Goal: Information Seeking & Learning: Learn about a topic

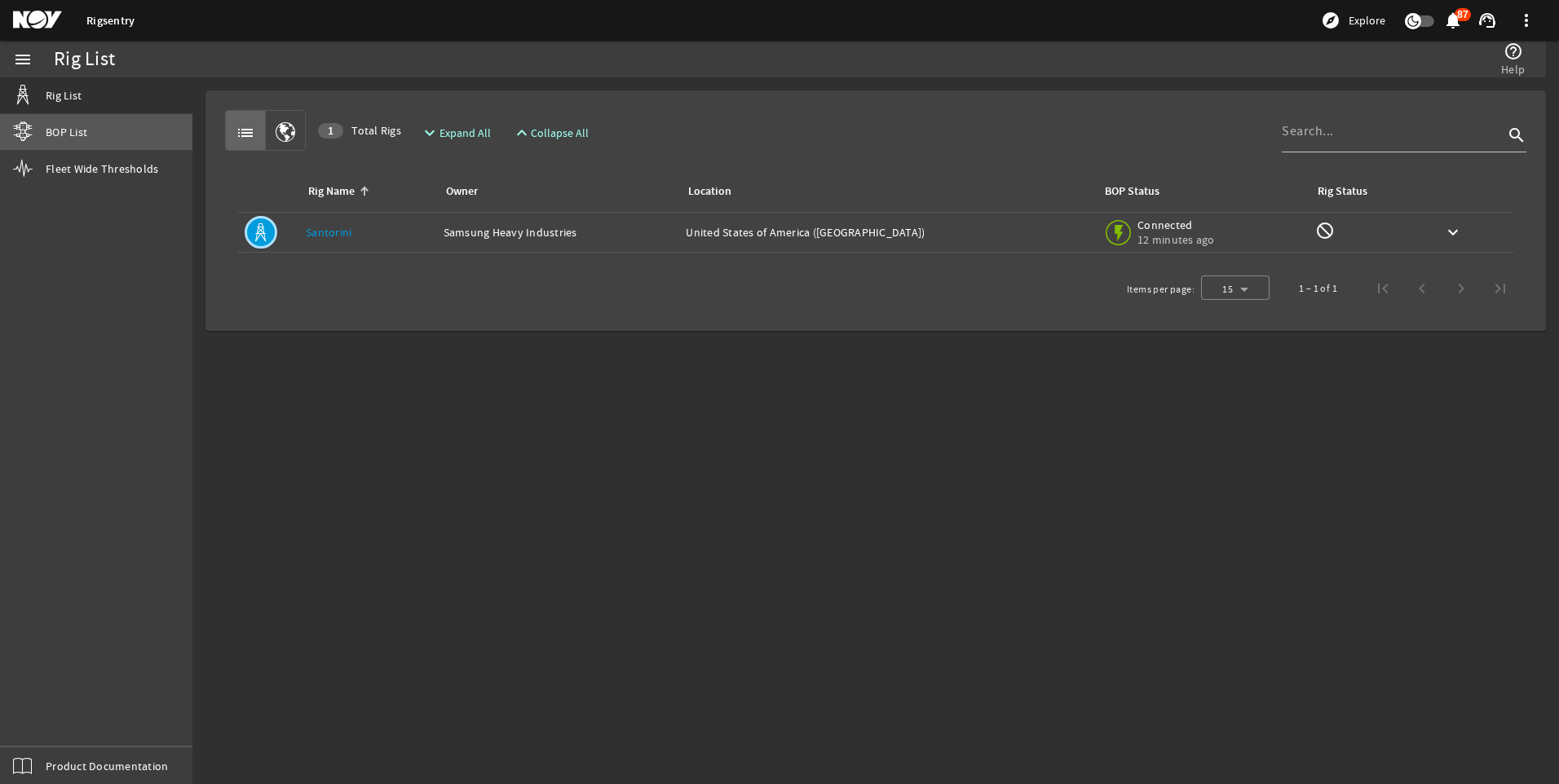
click at [84, 129] on span "BOP List" at bounding box center [66, 131] width 42 height 16
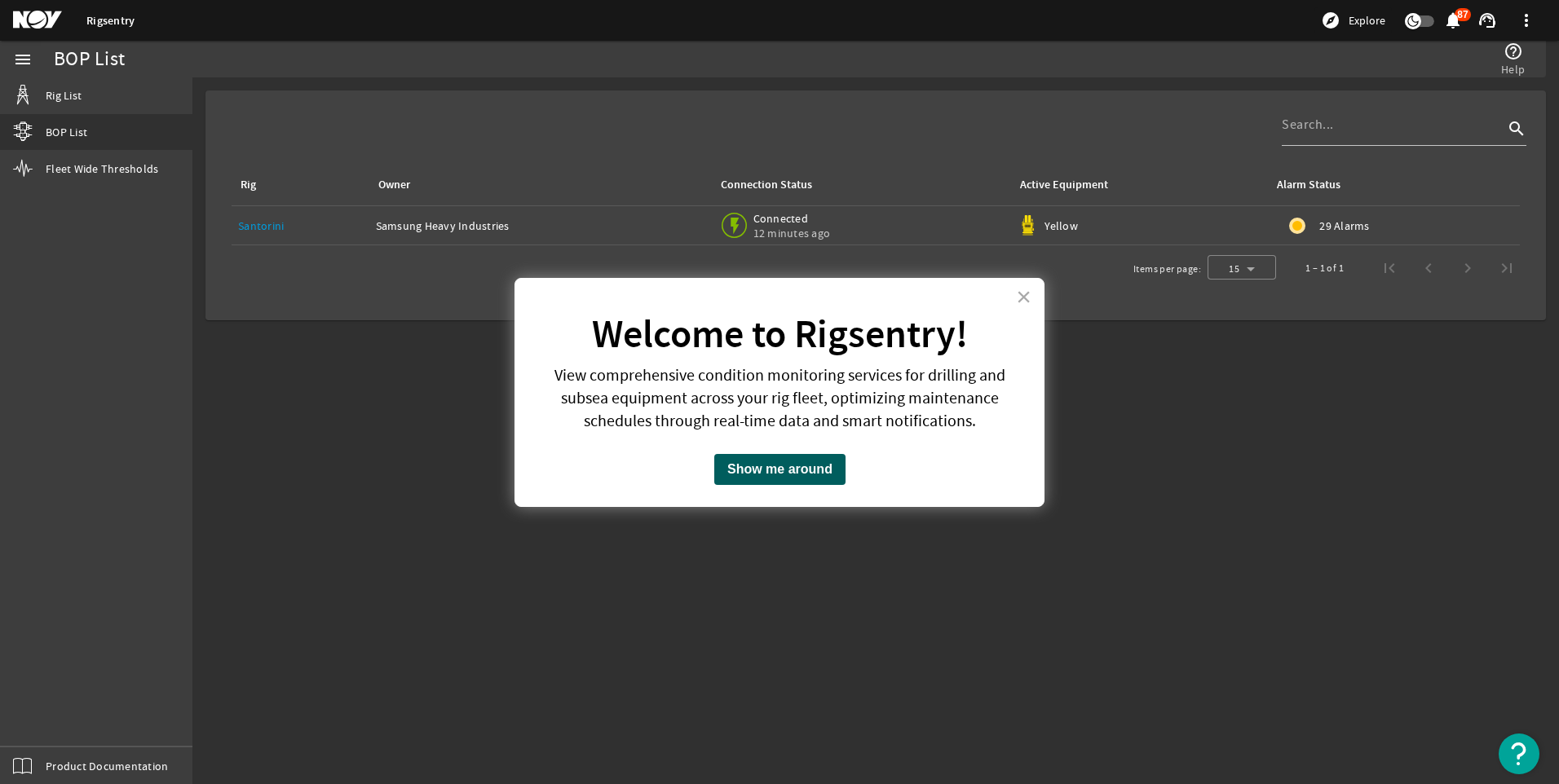
click at [784, 473] on button "Show me around" at bounding box center [780, 469] width 131 height 31
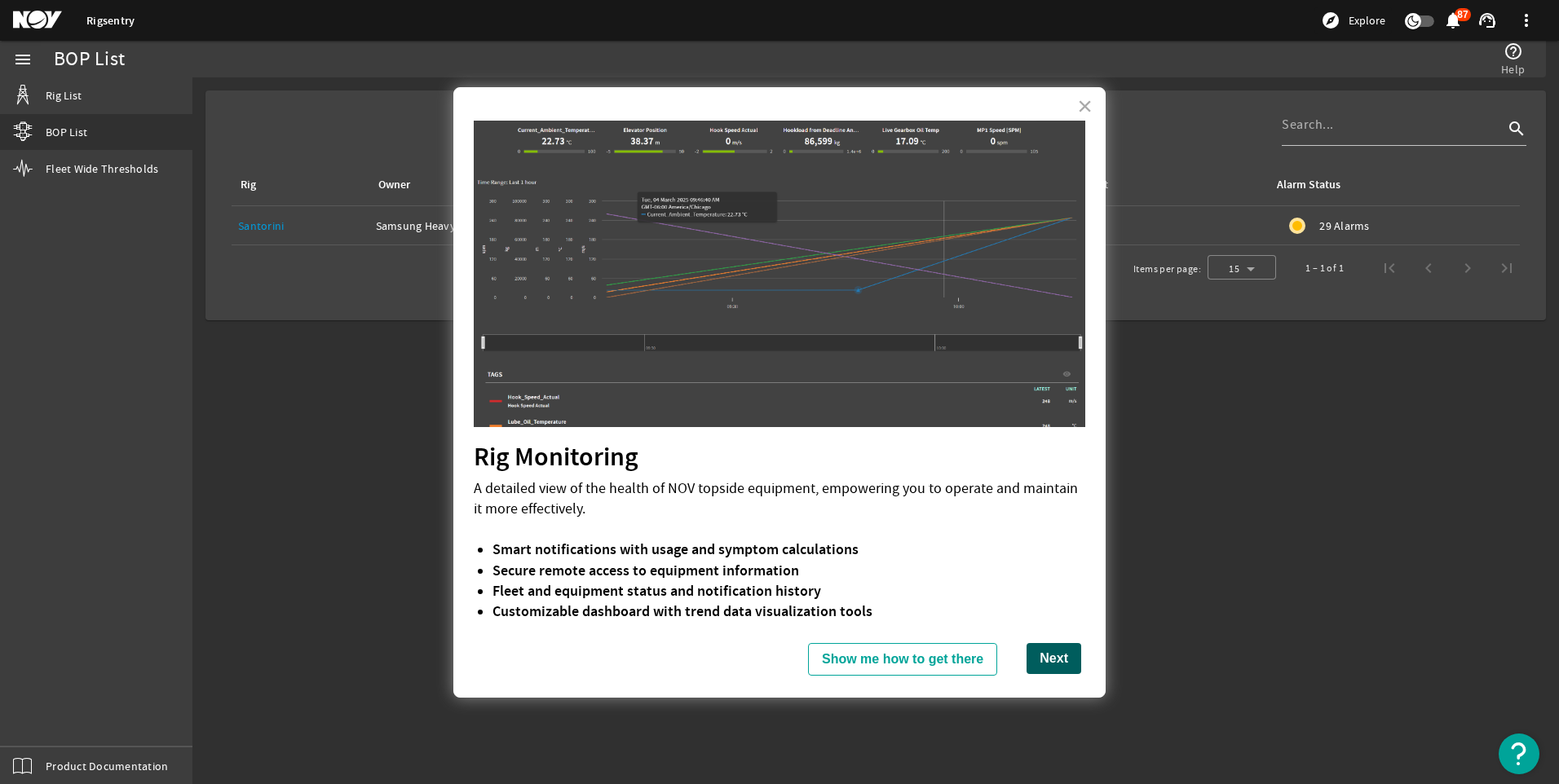
click at [1026, 661] on button "Next" at bounding box center [1053, 658] width 54 height 31
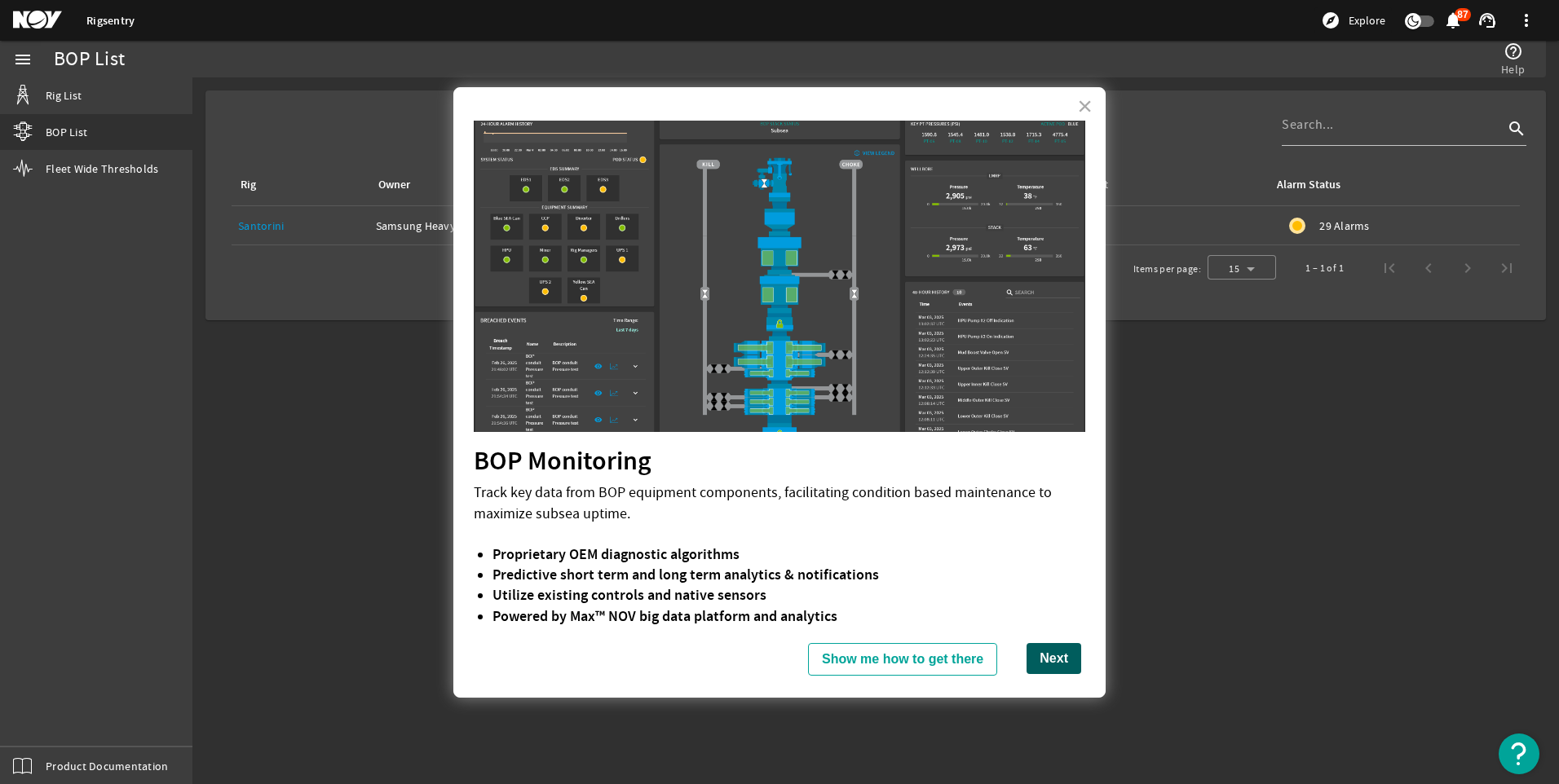
click at [1061, 662] on button "Next" at bounding box center [1053, 658] width 54 height 31
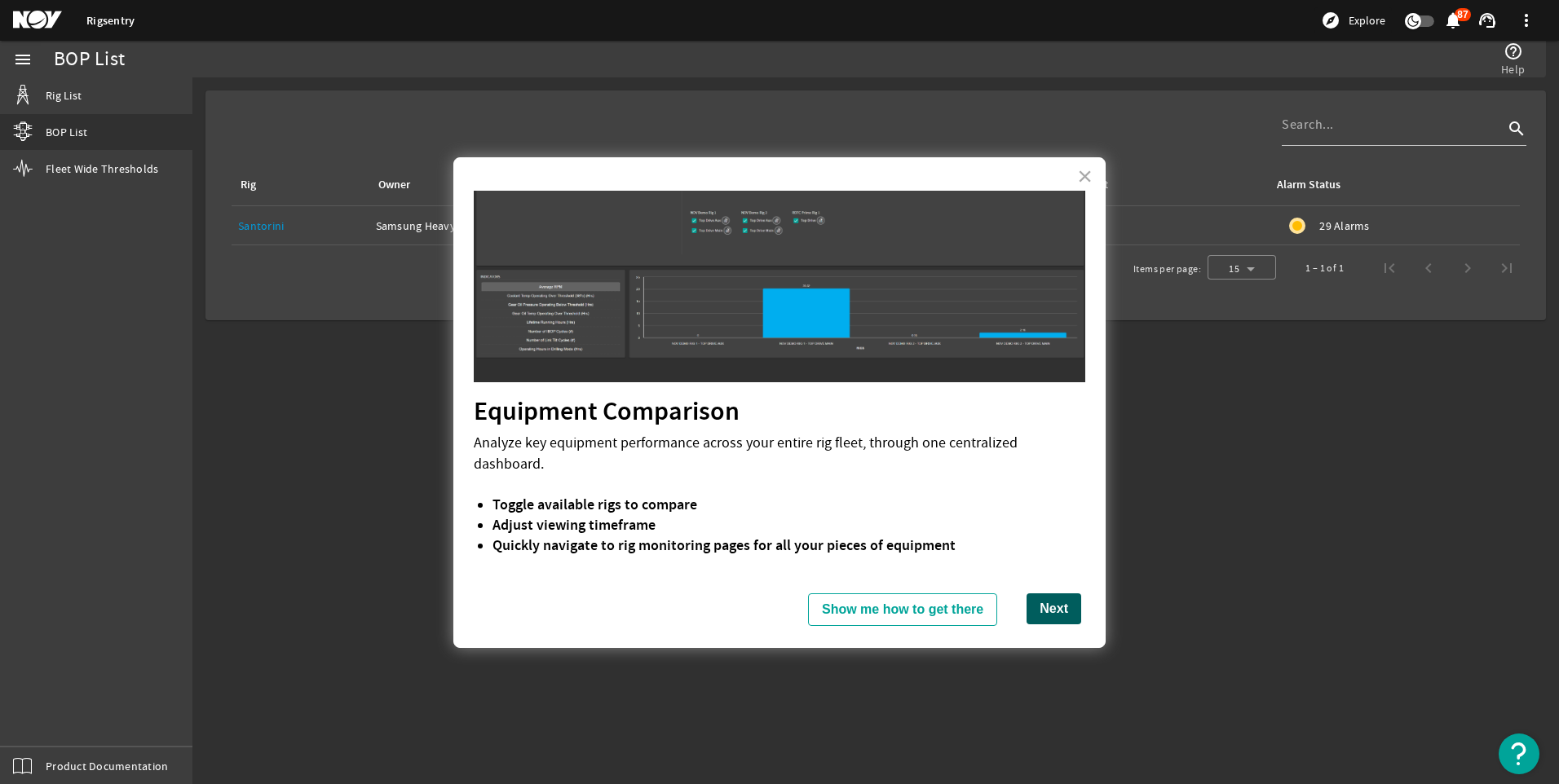
click at [1052, 593] on button "Next" at bounding box center [1053, 608] width 54 height 31
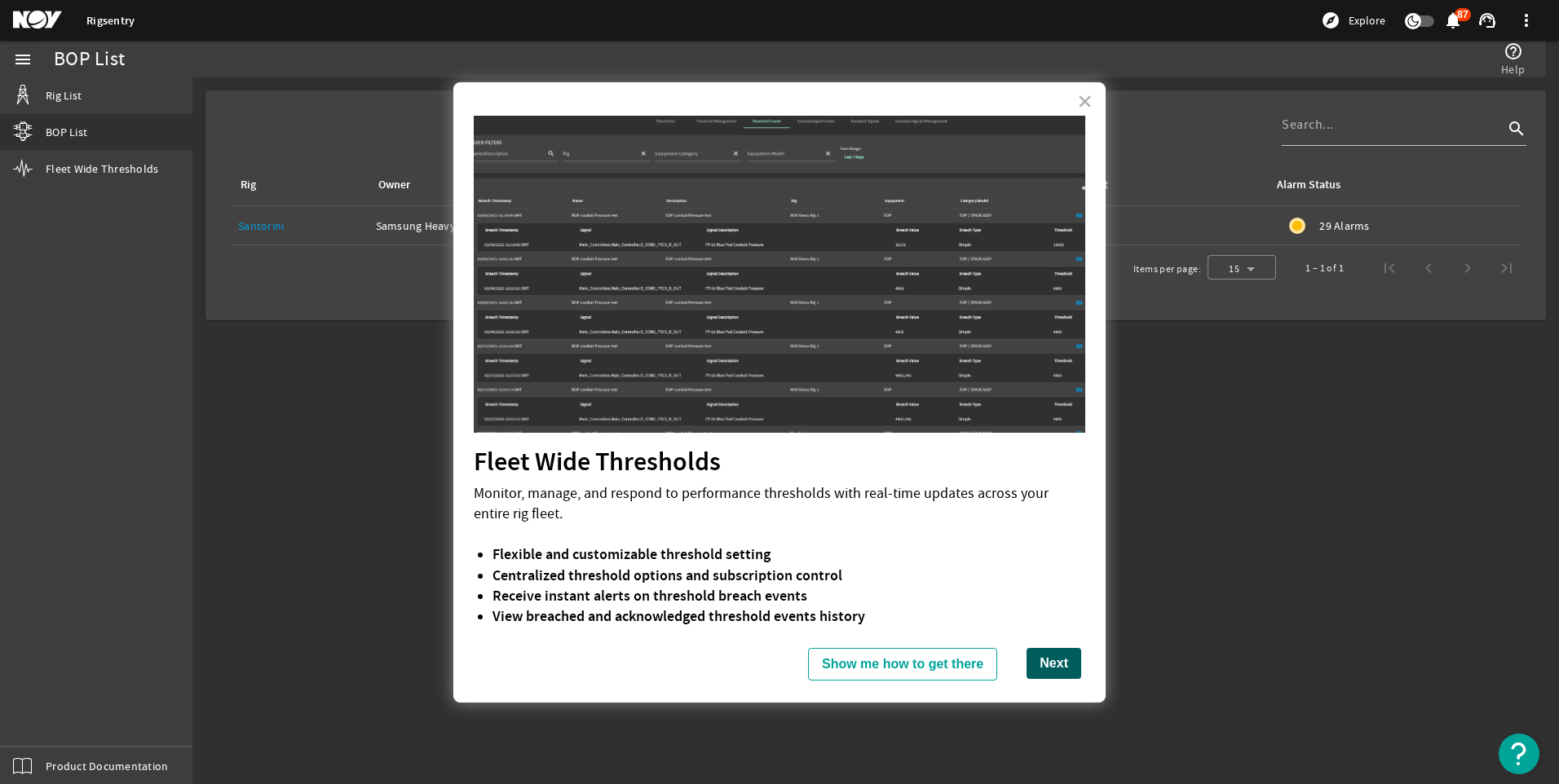
click at [1063, 677] on button "Next" at bounding box center [1053, 663] width 54 height 31
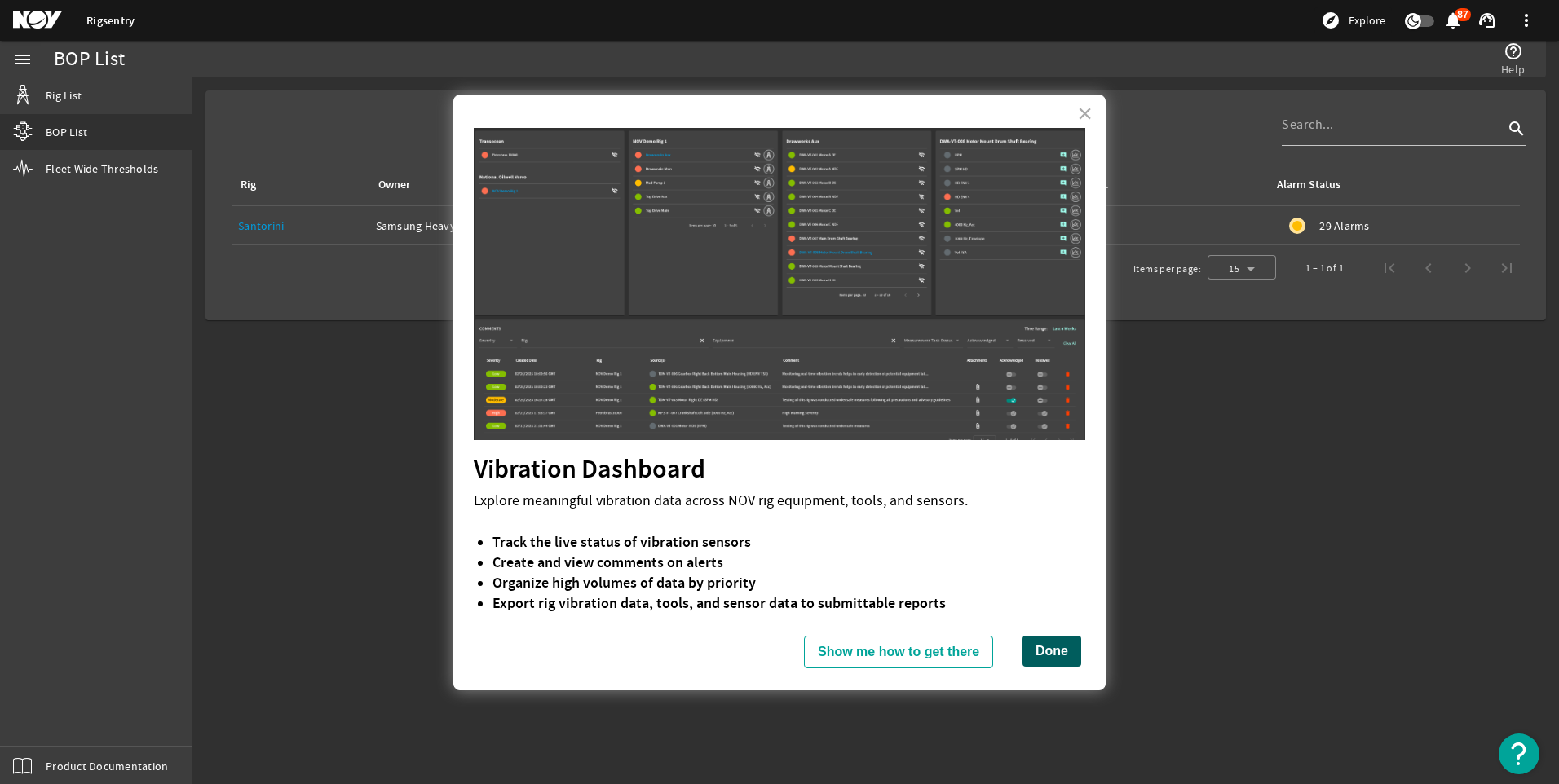
click at [1022, 650] on button "Done" at bounding box center [1052, 651] width 59 height 31
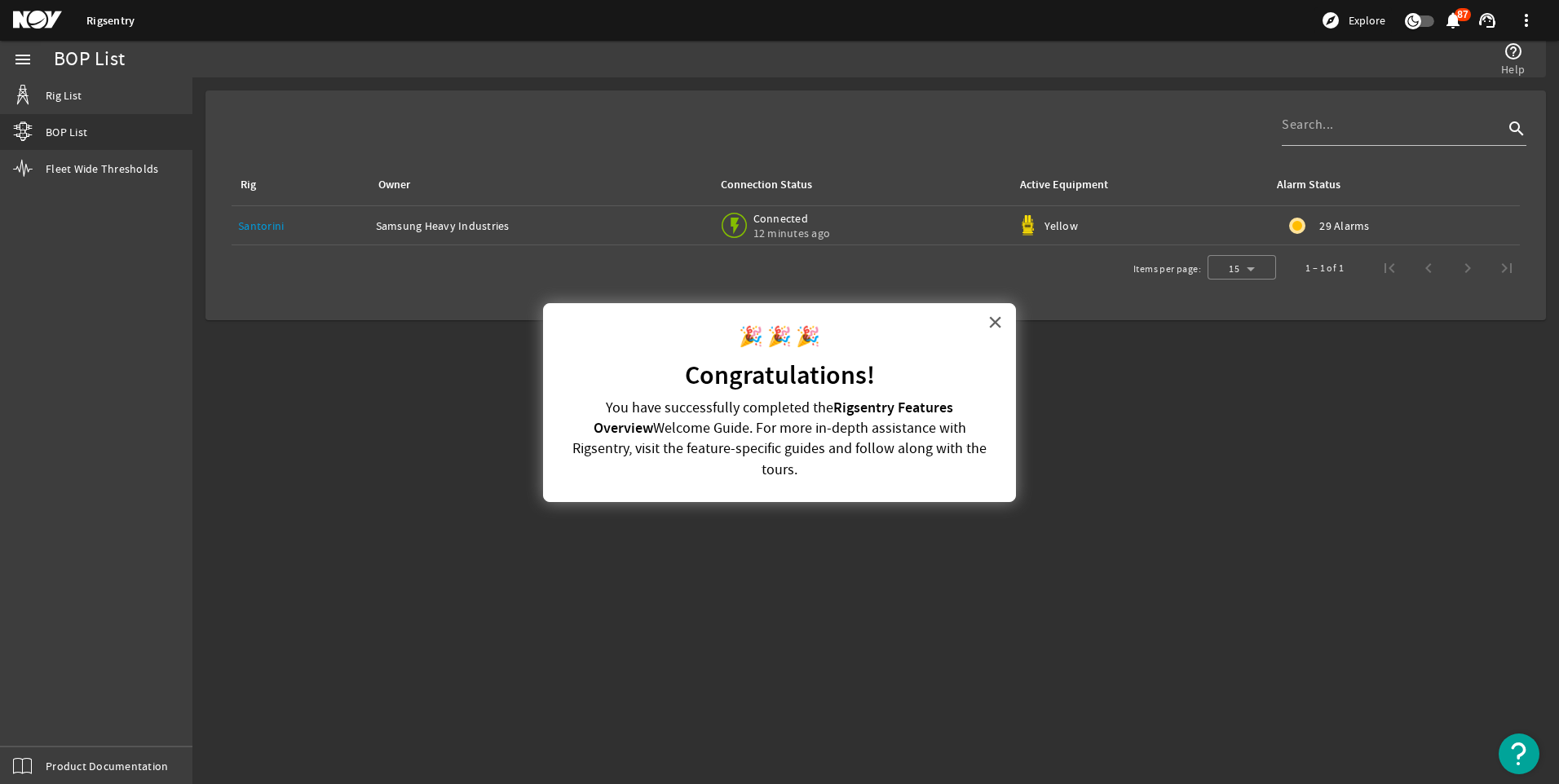
click at [998, 322] on button "×" at bounding box center [994, 321] width 15 height 26
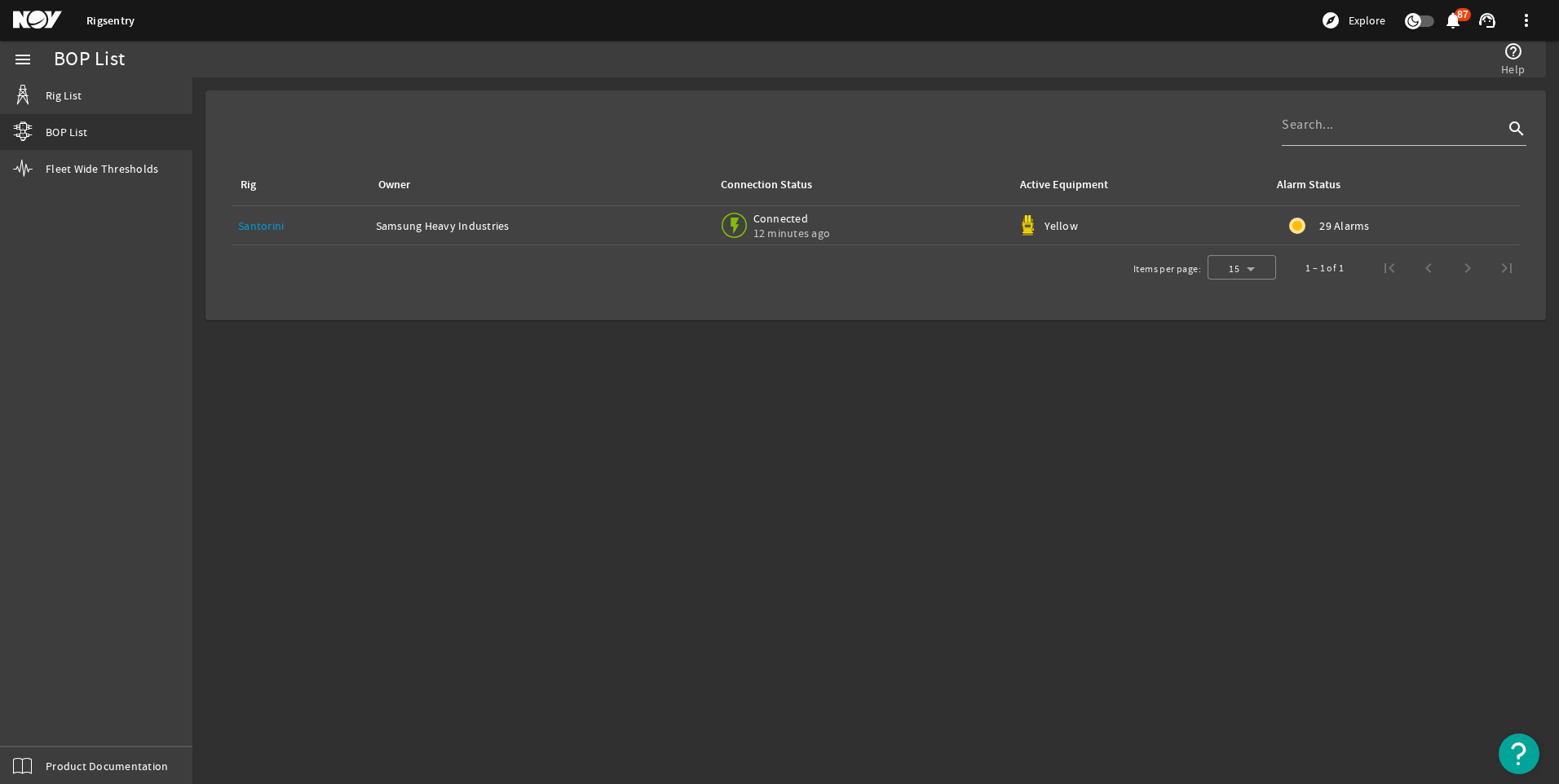
click at [280, 225] on link "Santorini" at bounding box center [260, 226] width 45 height 15
click at [1033, 226] on img at bounding box center [1027, 225] width 20 height 20
click at [1349, 229] on span "29 Alarms" at bounding box center [1344, 226] width 50 height 16
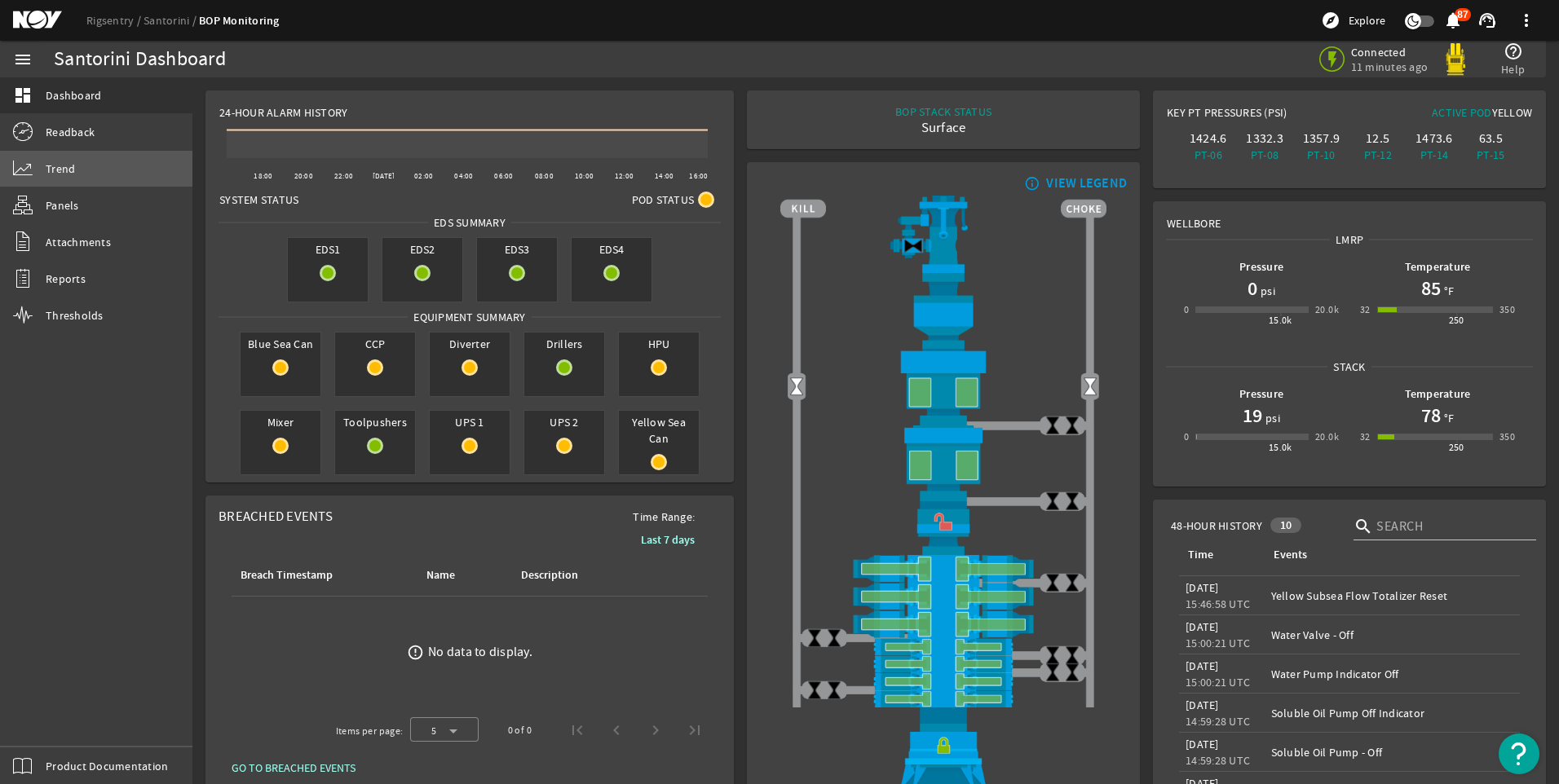
click at [35, 159] on link "Trend" at bounding box center [96, 169] width 193 height 36
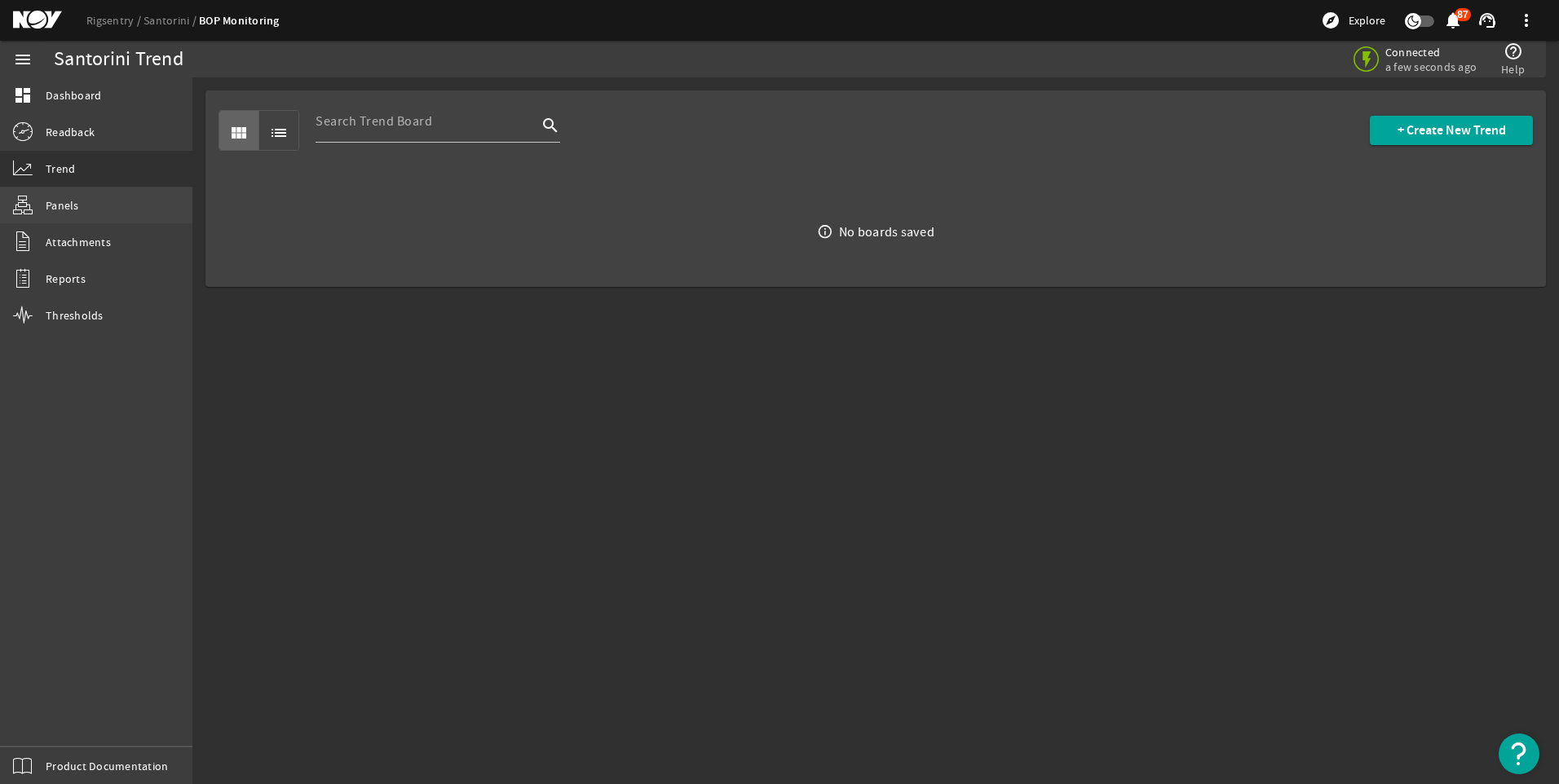
click at [84, 203] on link "Panels" at bounding box center [96, 205] width 193 height 36
click at [76, 135] on span "Readback" at bounding box center [69, 131] width 49 height 16
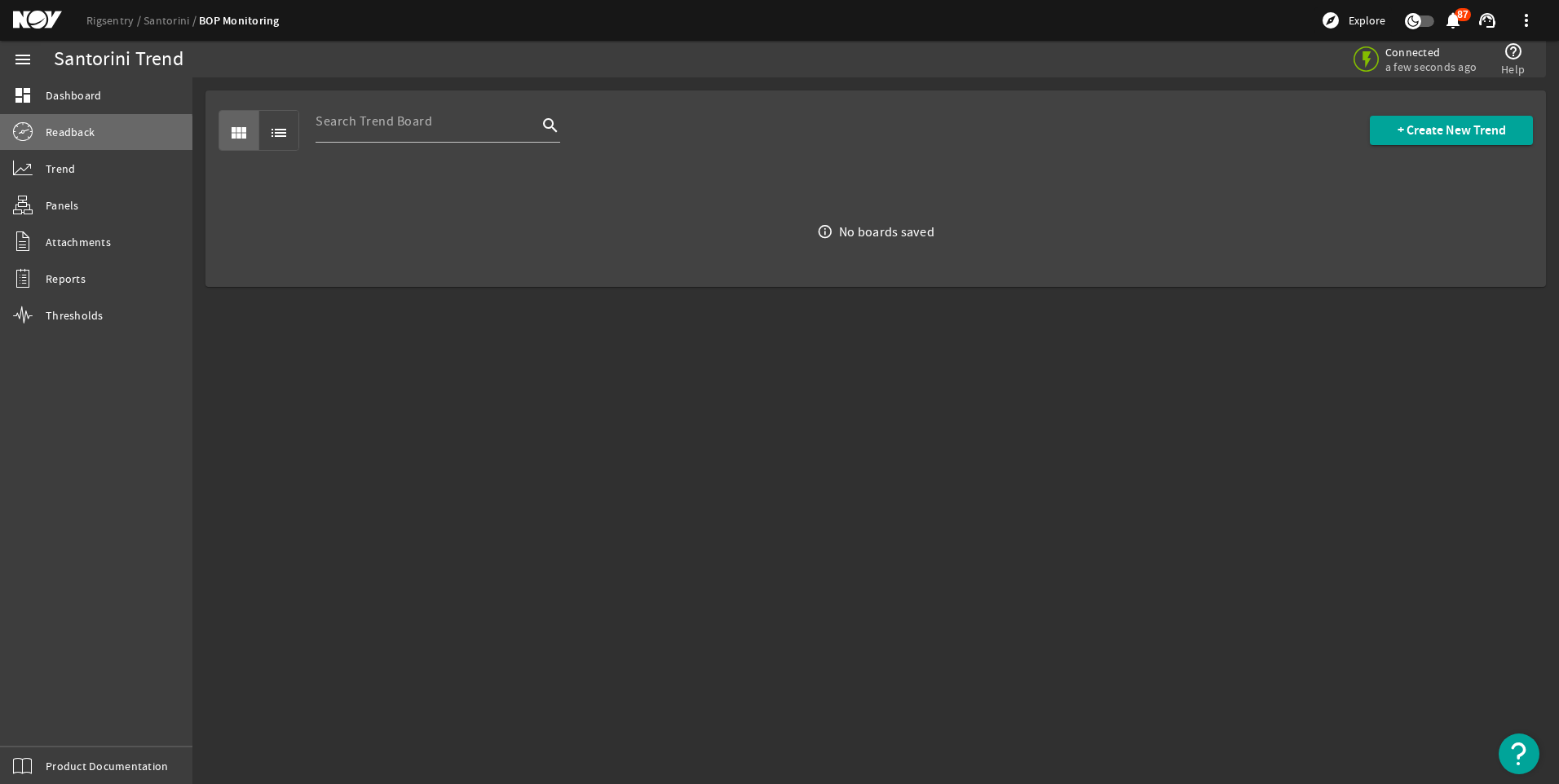
click at [76, 135] on span "Readback" at bounding box center [69, 131] width 49 height 16
click at [73, 96] on span "Dashboard" at bounding box center [73, 95] width 55 height 16
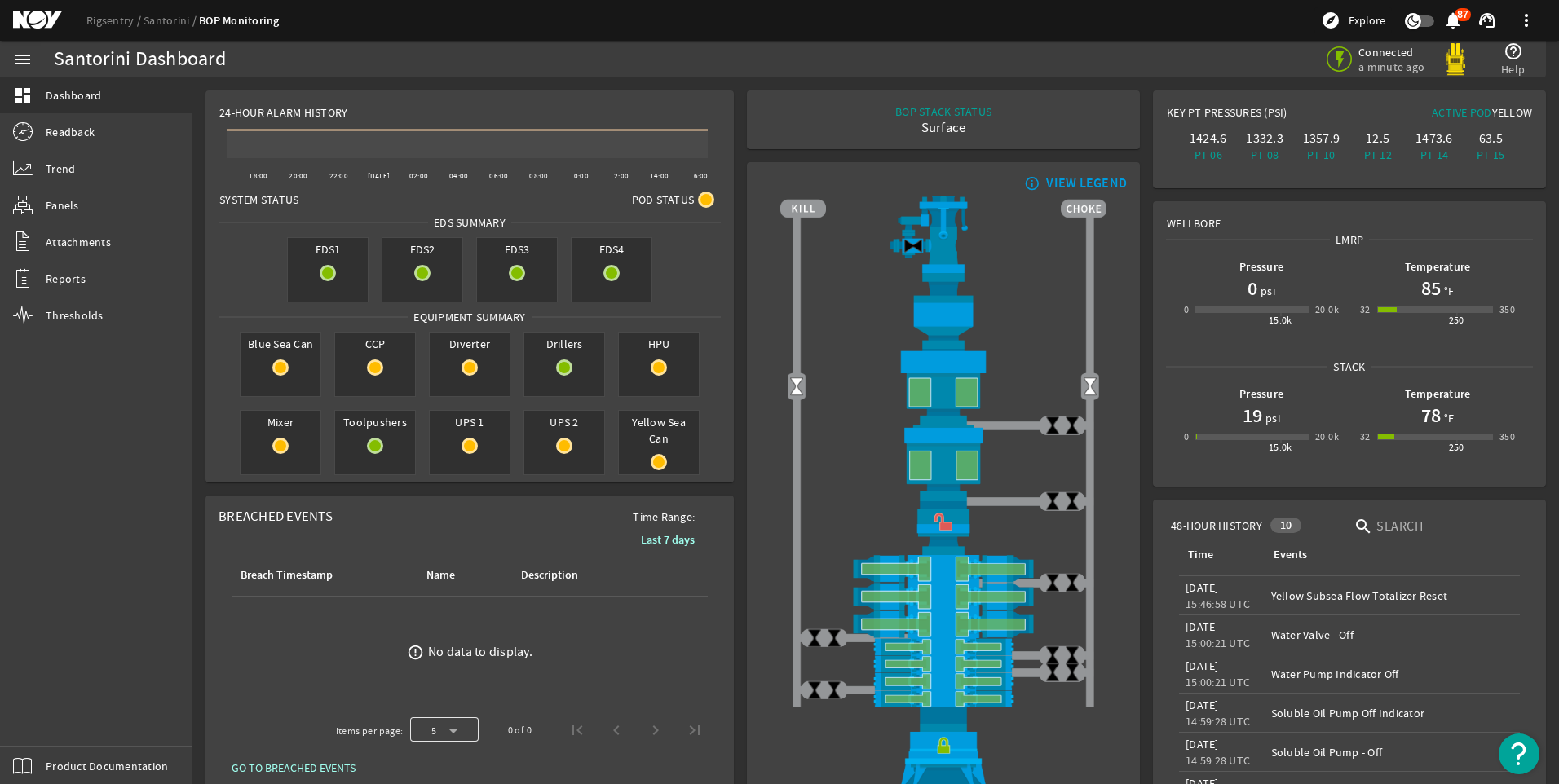
click at [459, 733] on div at bounding box center [444, 730] width 68 height 39
click at [441, 701] on mat-option "25" at bounding box center [439, 688] width 68 height 39
click at [864, 590] on img at bounding box center [943, 596] width 326 height 28
click at [75, 129] on span "Readback" at bounding box center [69, 131] width 49 height 16
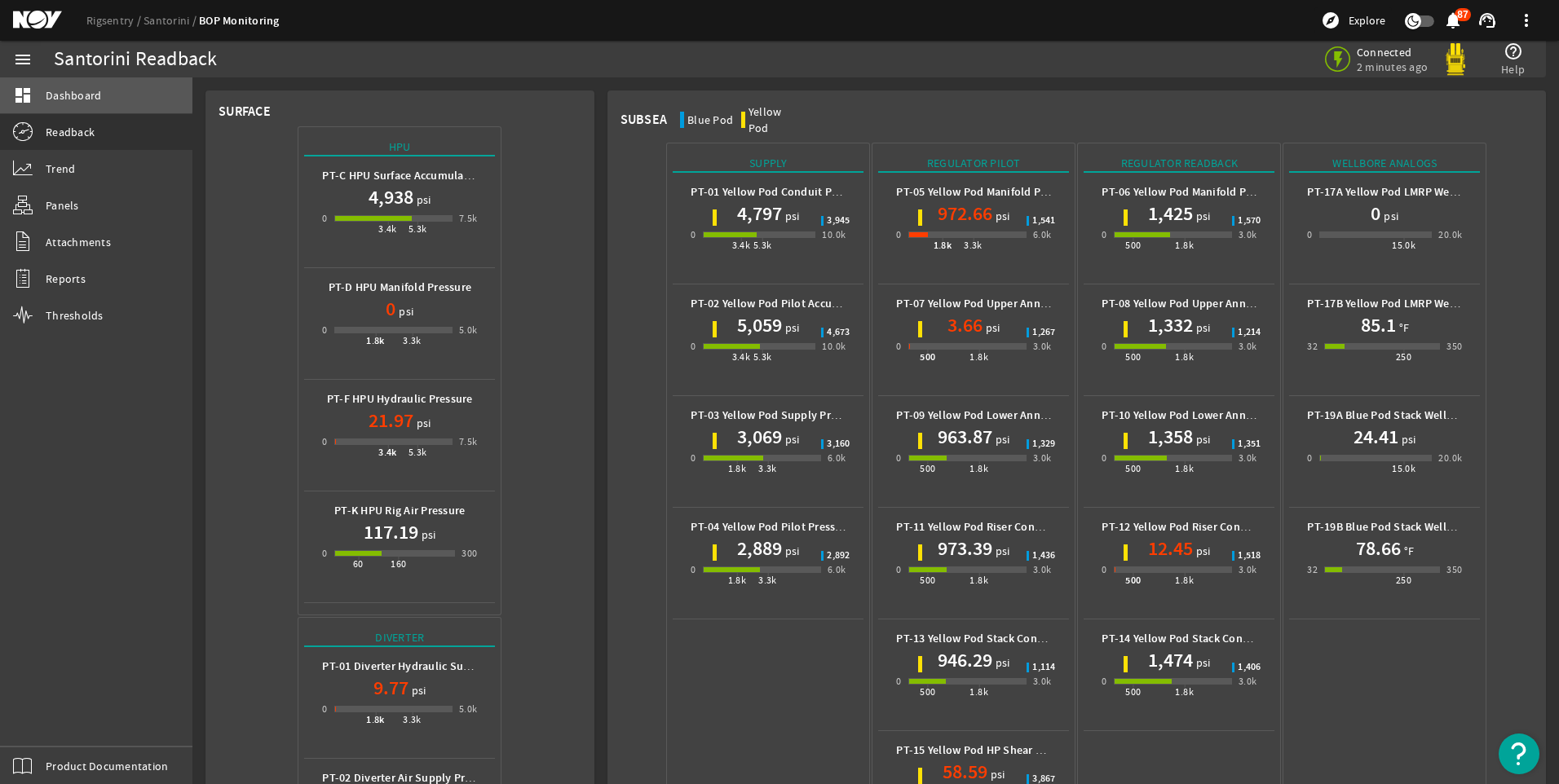
click at [82, 89] on span "Dashboard" at bounding box center [73, 95] width 55 height 16
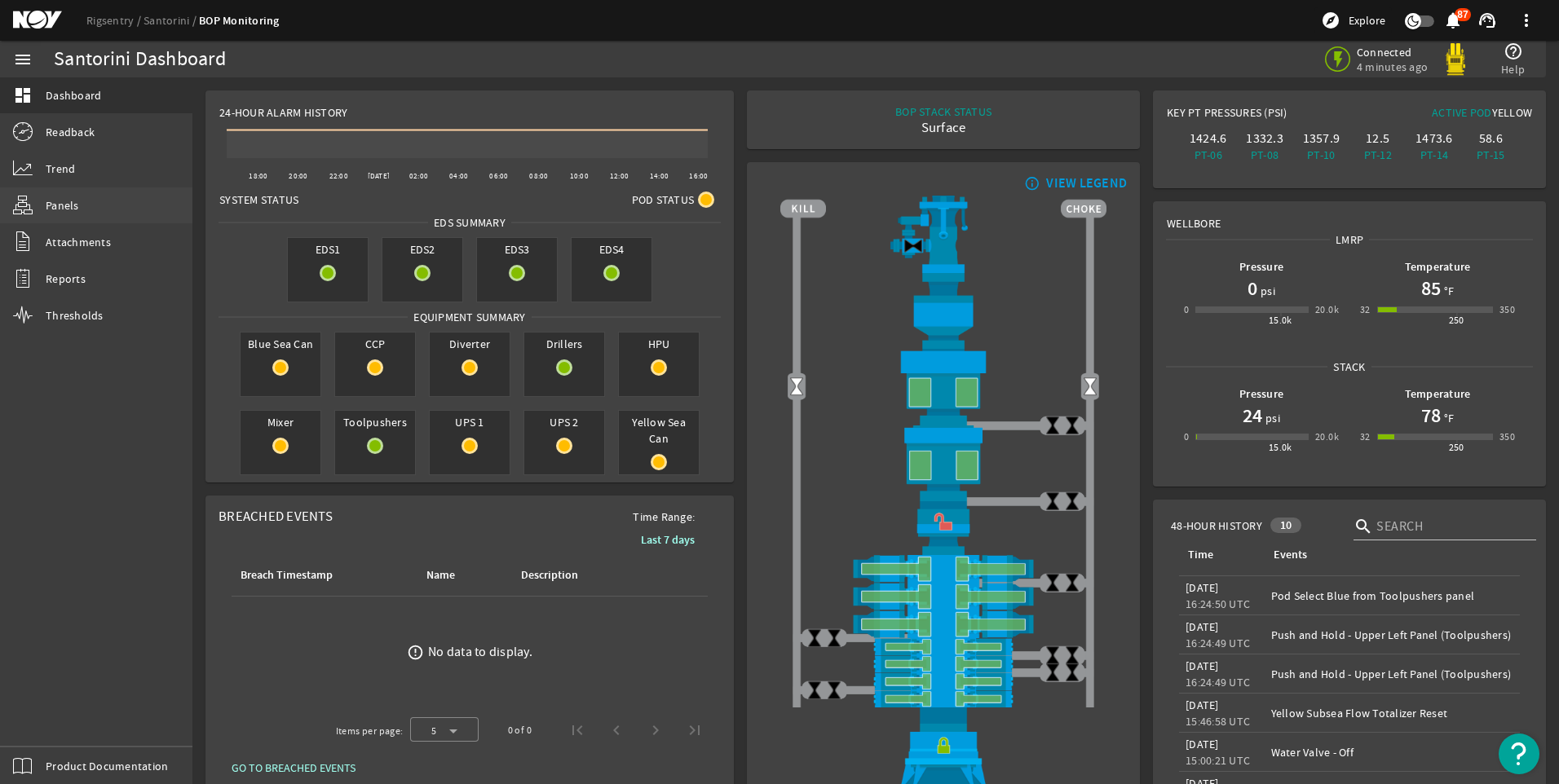
click at [65, 200] on span "Panels" at bounding box center [62, 205] width 34 height 16
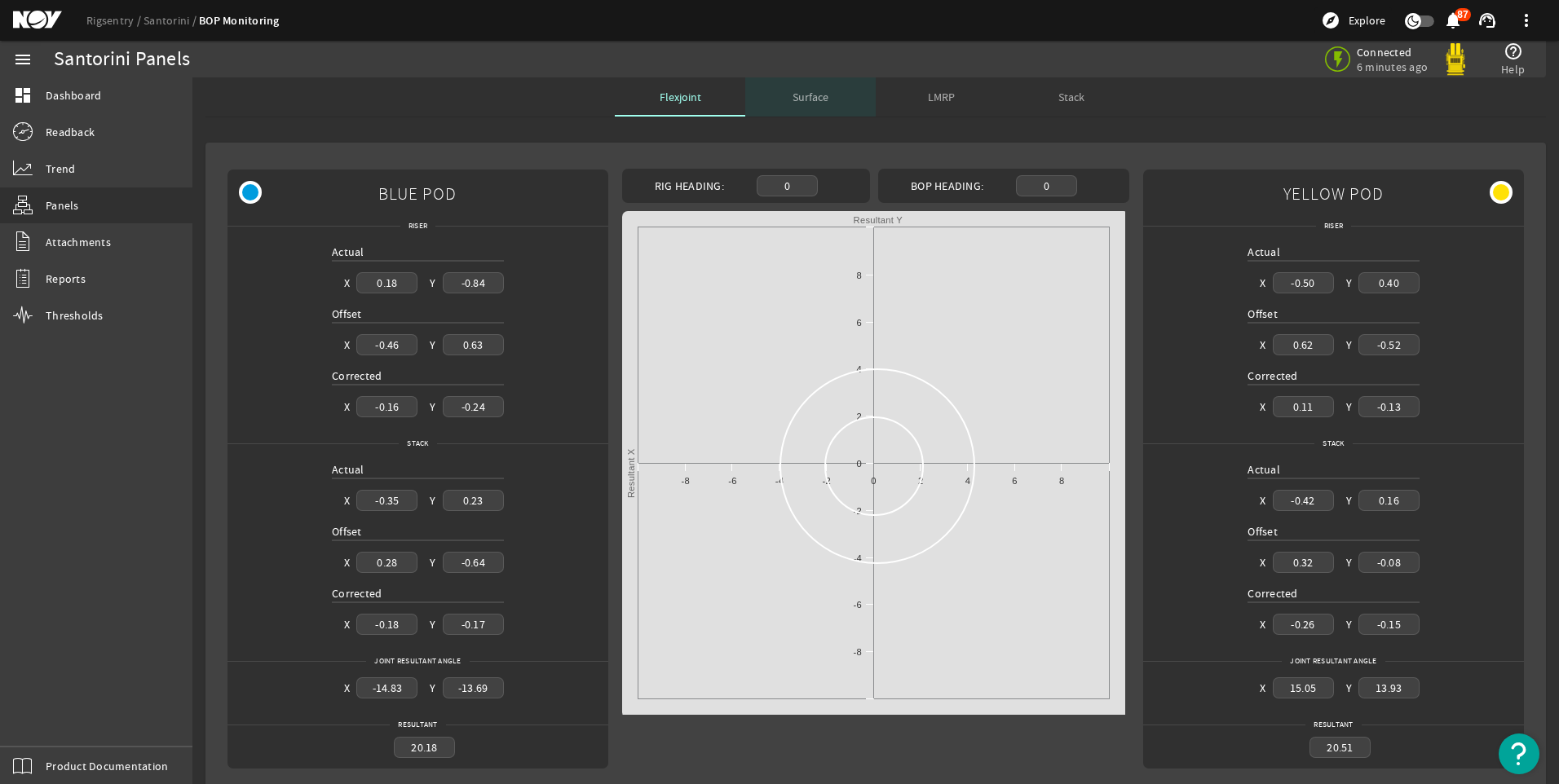
click at [783, 101] on div "Surface" at bounding box center [810, 97] width 131 height 39
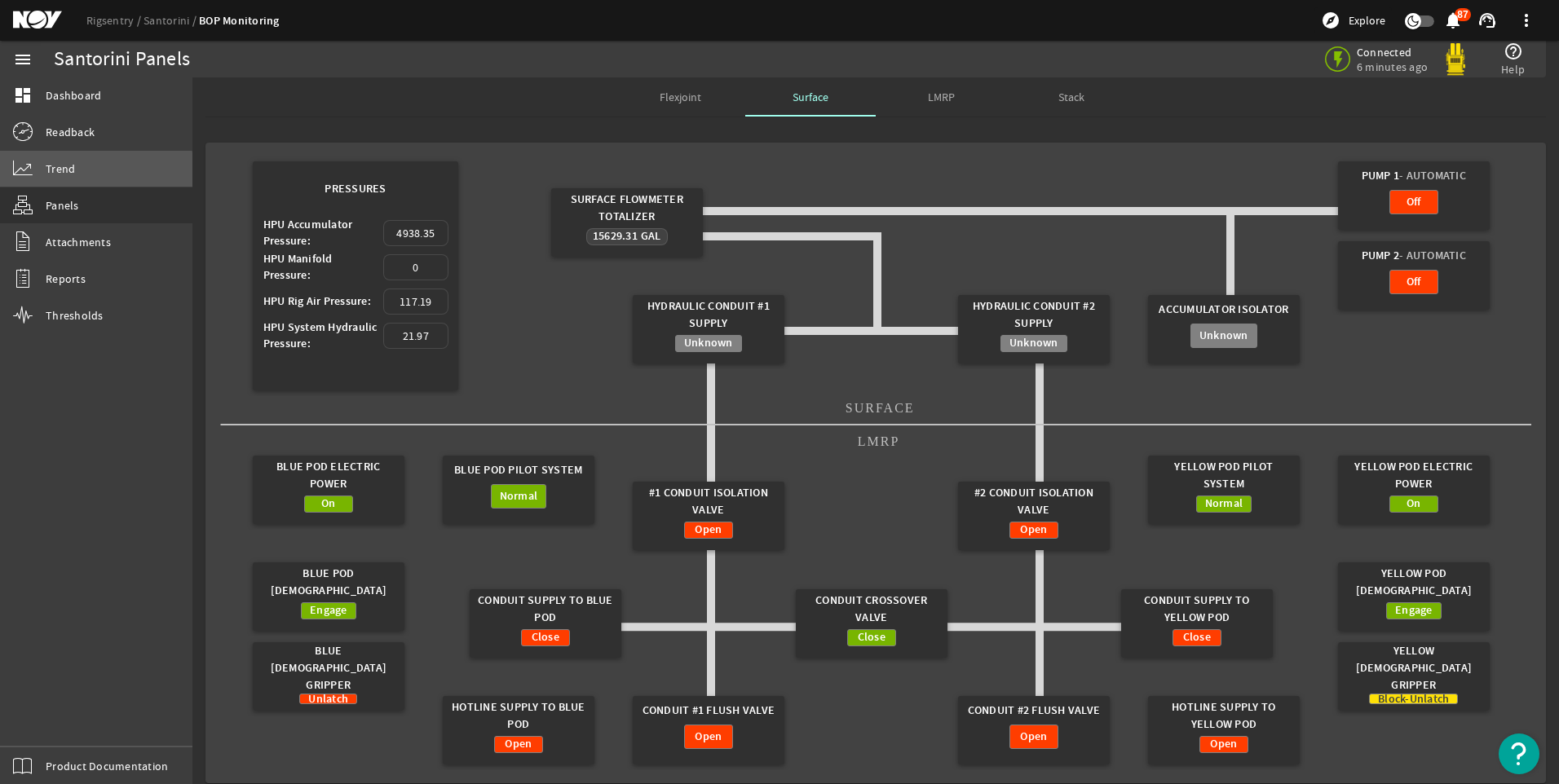
click at [77, 171] on link "Trend" at bounding box center [96, 169] width 193 height 36
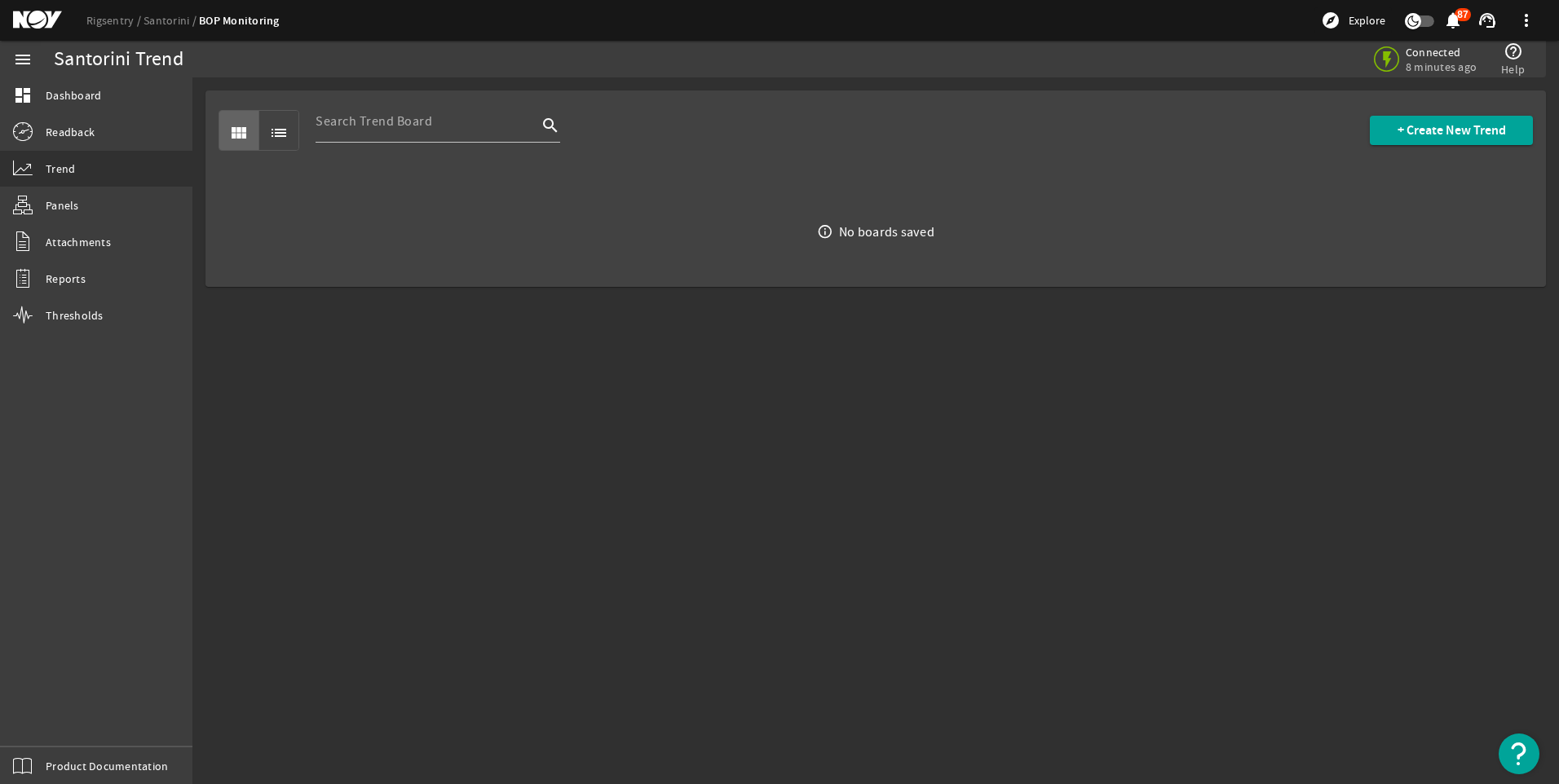
click at [274, 129] on mat-icon "list" at bounding box center [279, 133] width 20 height 20
click at [234, 127] on mat-icon "view_module" at bounding box center [239, 133] width 20 height 20
click at [1443, 124] on span "+ Create New Trend" at bounding box center [1452, 131] width 108 height 16
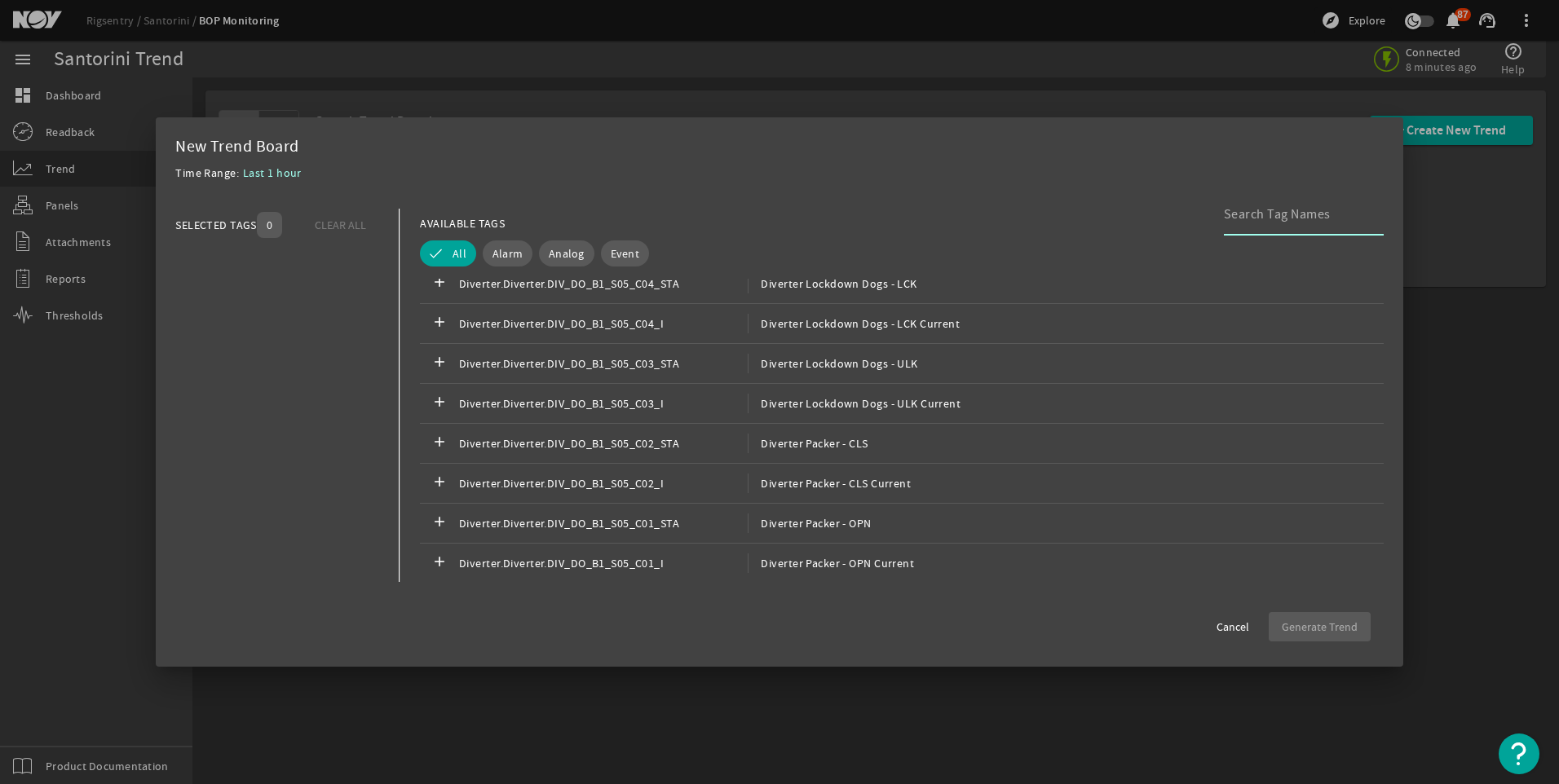
scroll to position [733, 0]
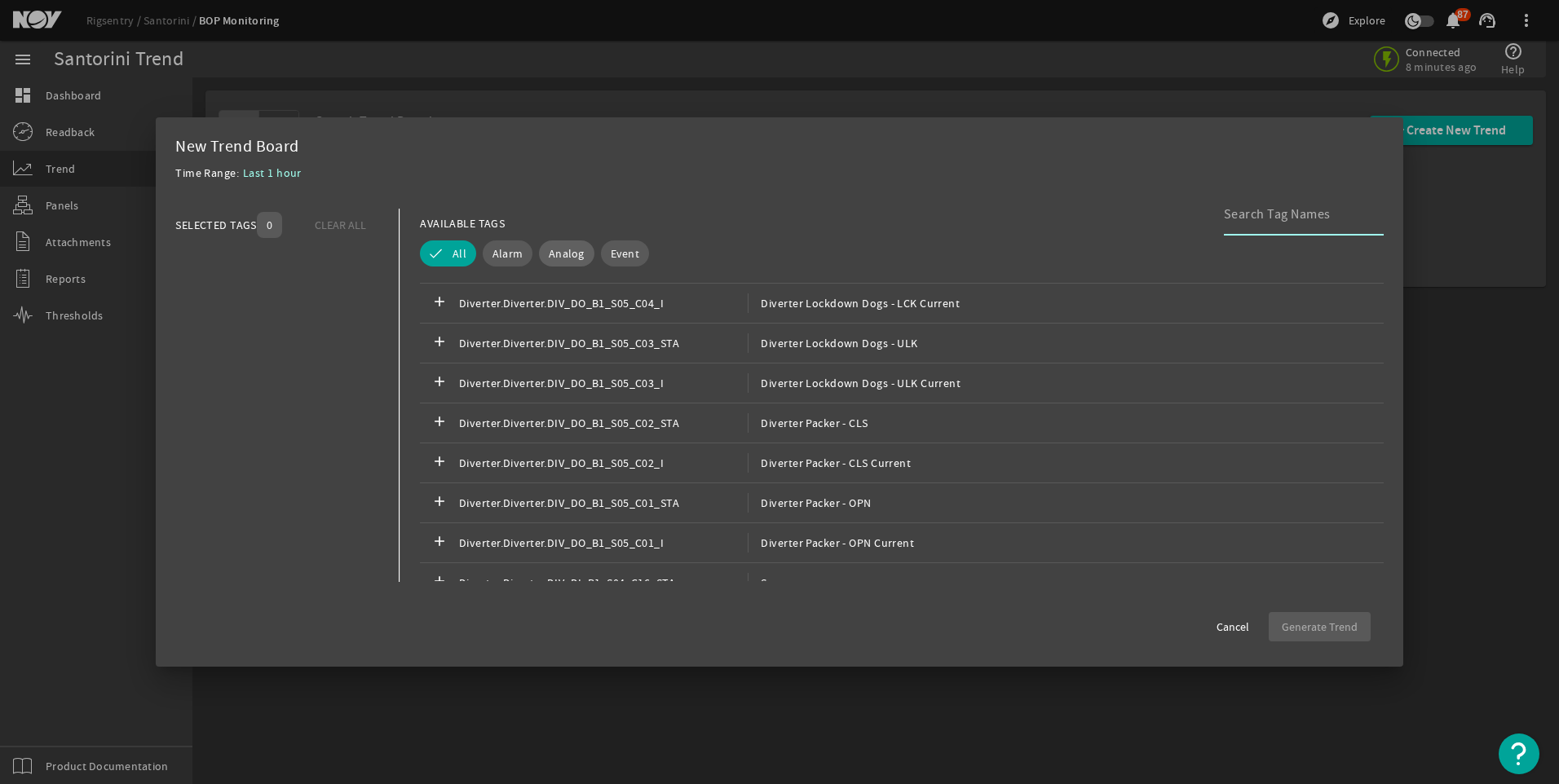
click at [567, 255] on span "Analog" at bounding box center [567, 253] width 36 height 16
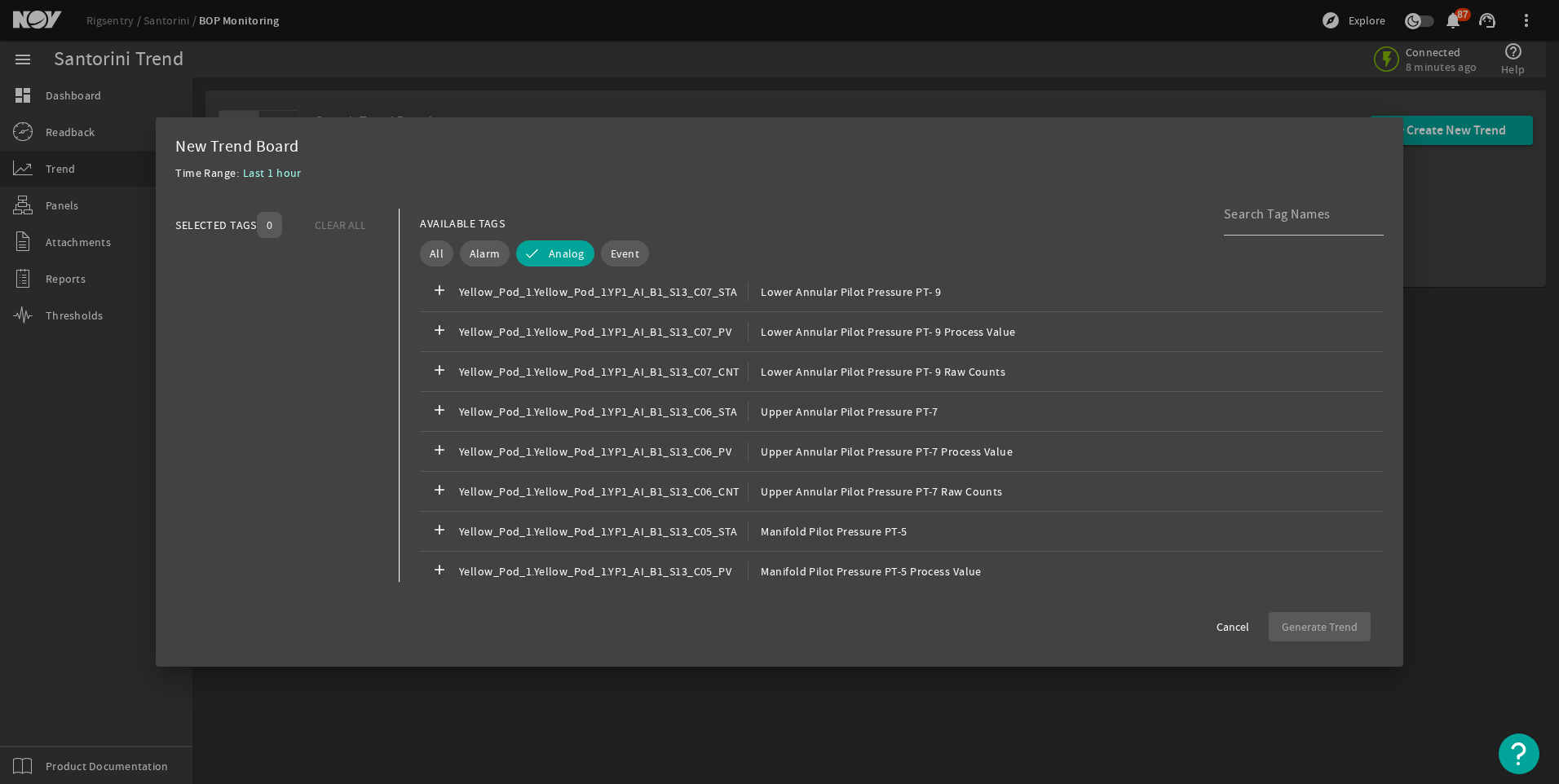
scroll to position [61791, 0]
click at [701, 381] on span "Yellow_Pod_1.Yellow_Pod_1.YP1_AI_B1_S13_C07_STA" at bounding box center [603, 376] width 289 height 20
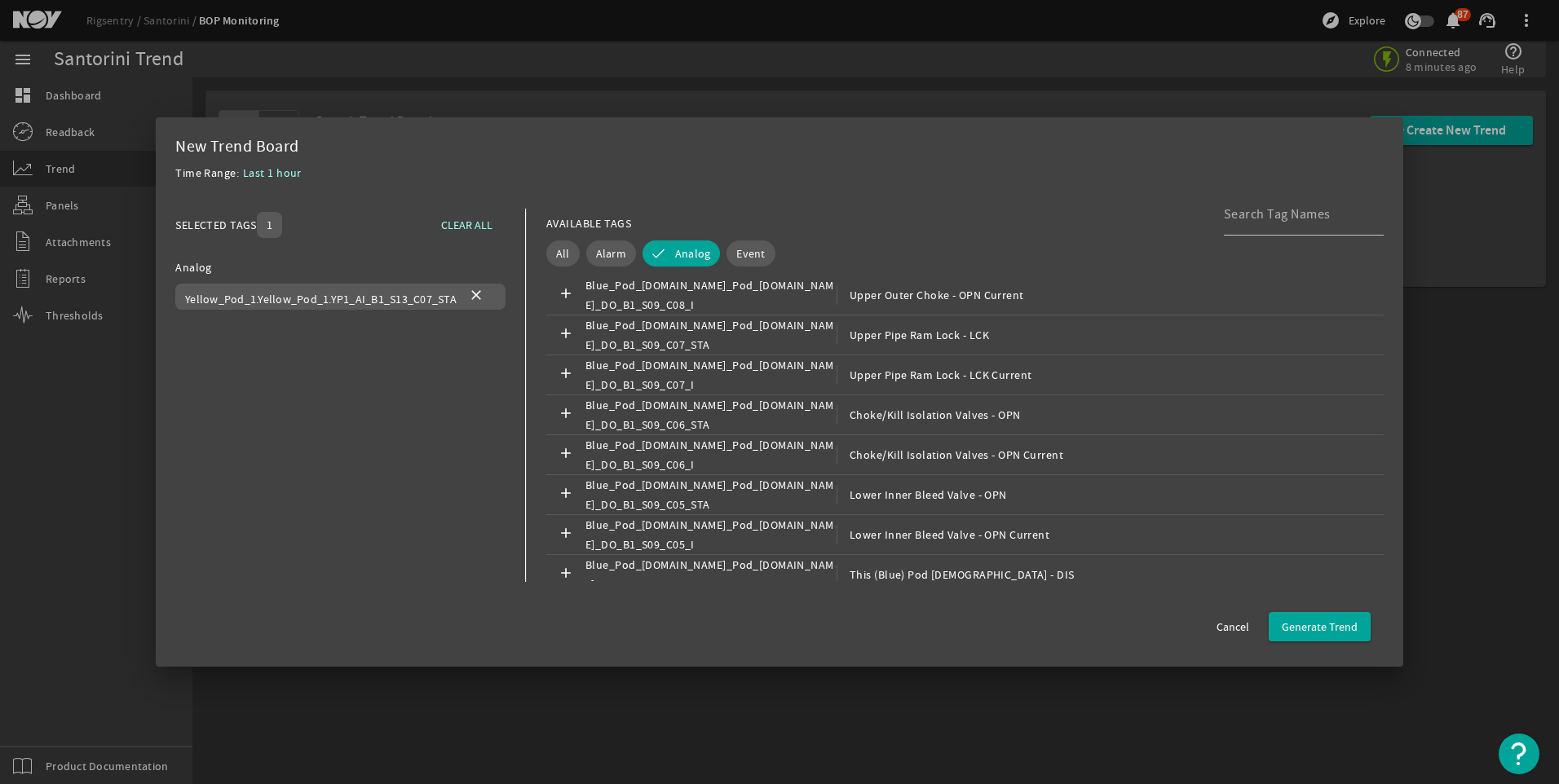
scroll to position [55842, 0]
click at [481, 296] on span at bounding box center [476, 297] width 39 height 39
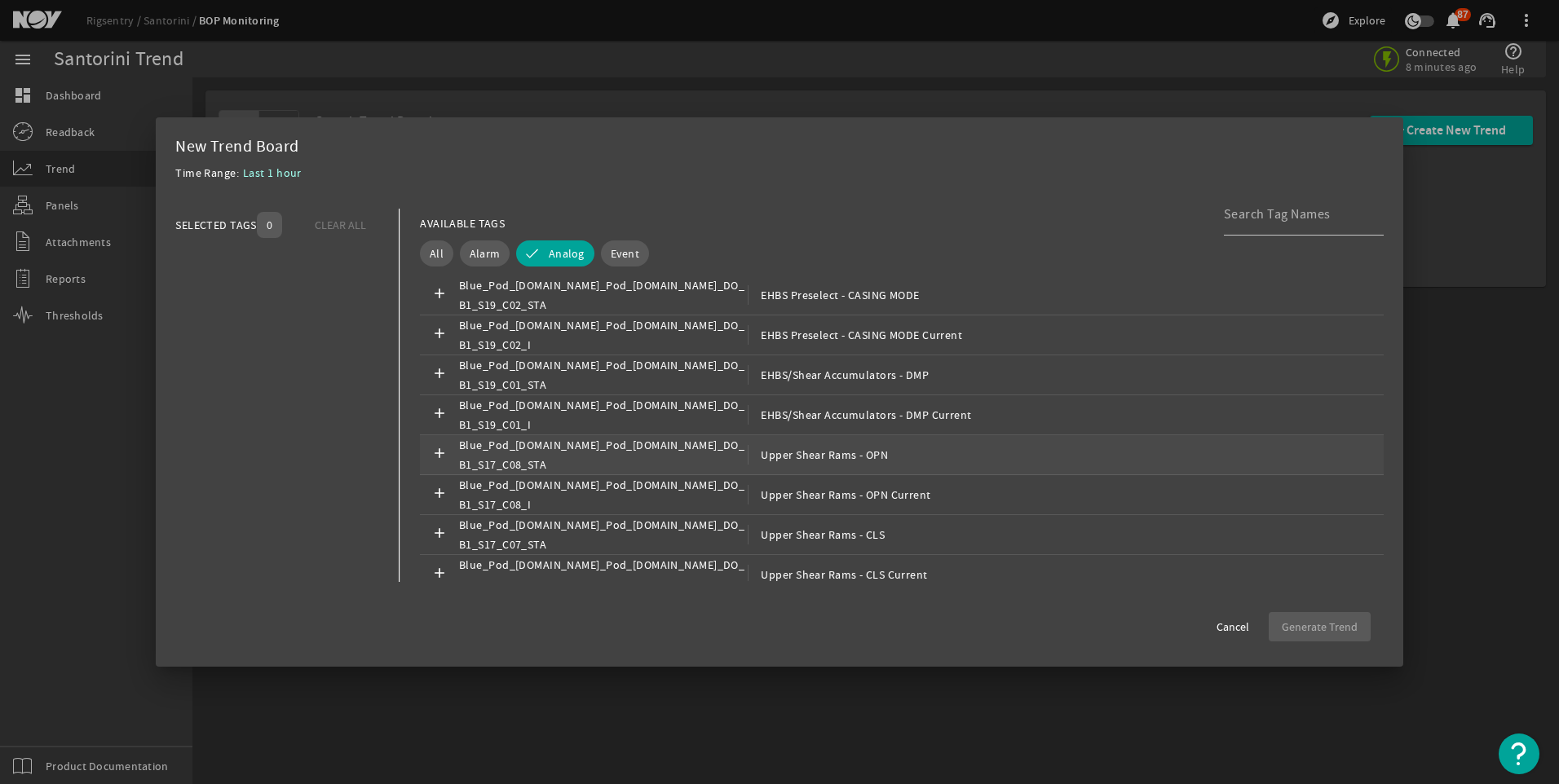
scroll to position [53969, 0]
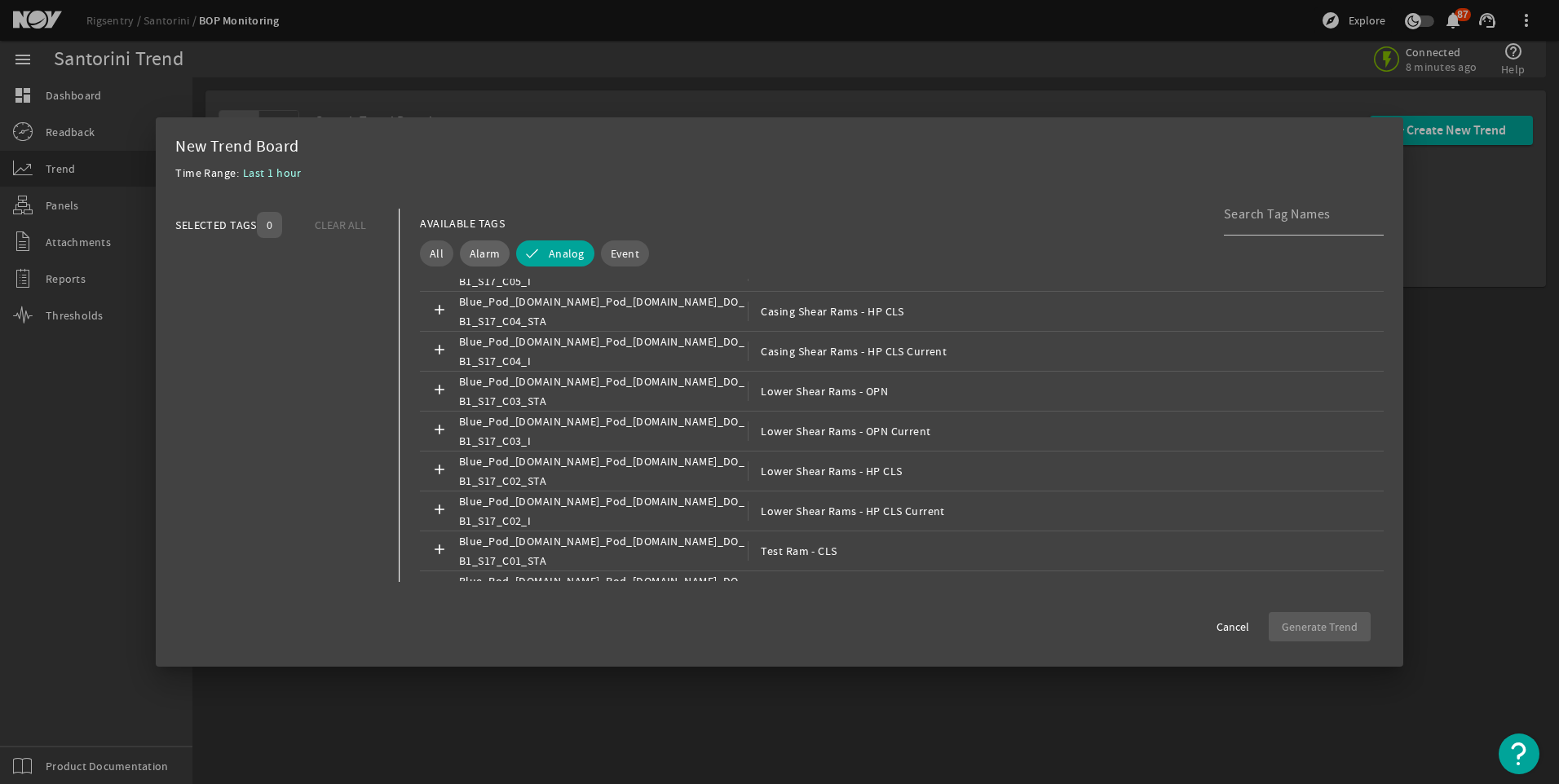
click at [481, 247] on span "Alarm" at bounding box center [485, 253] width 30 height 16
click at [484, 249] on button "Alarm" at bounding box center [497, 253] width 73 height 26
click at [441, 255] on span "All" at bounding box center [437, 253] width 14 height 16
click at [542, 252] on button "Analog" at bounding box center [567, 253] width 55 height 26
click at [1322, 209] on input at bounding box center [1297, 214] width 147 height 20
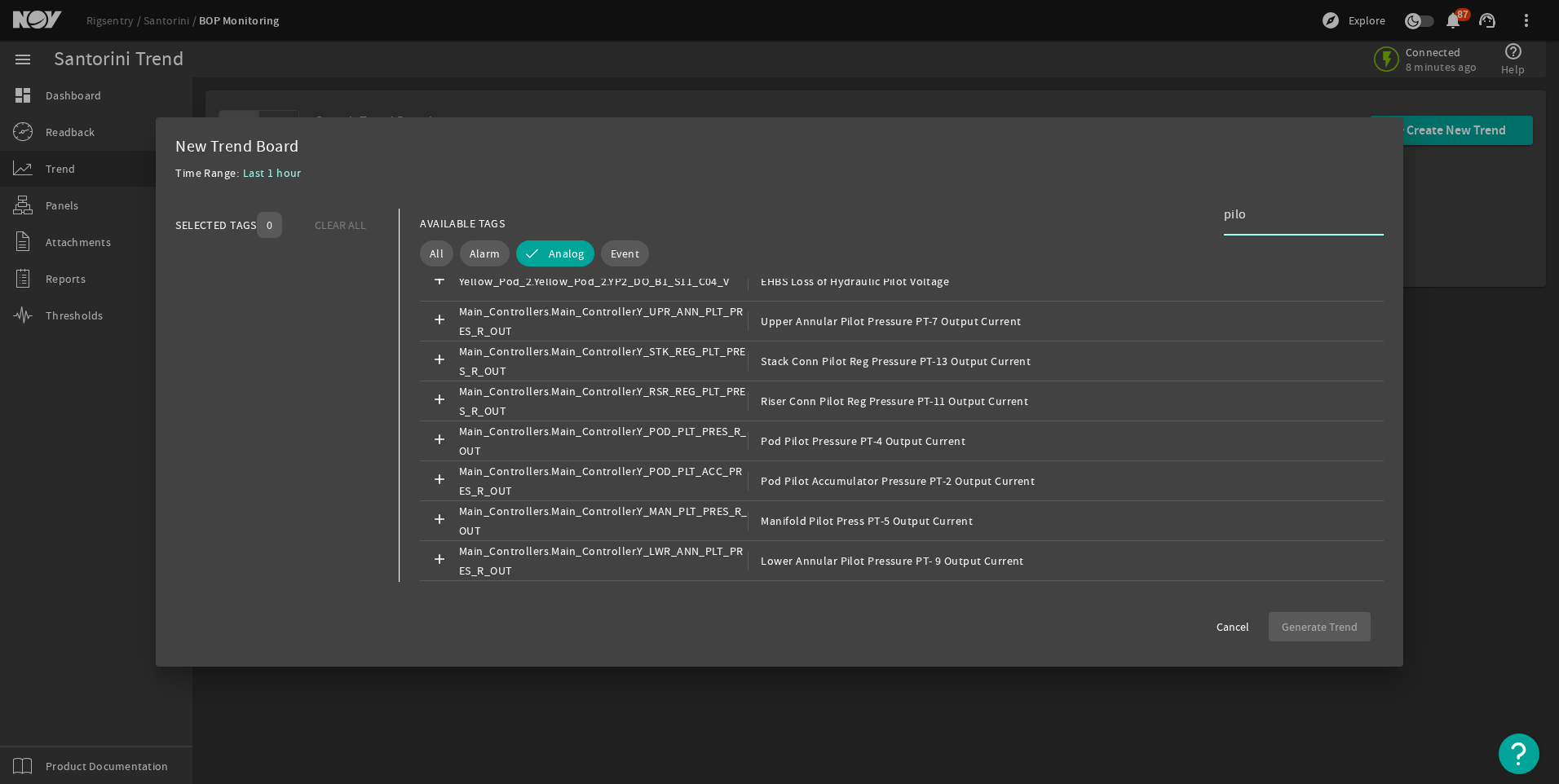
scroll to position [3187, 0]
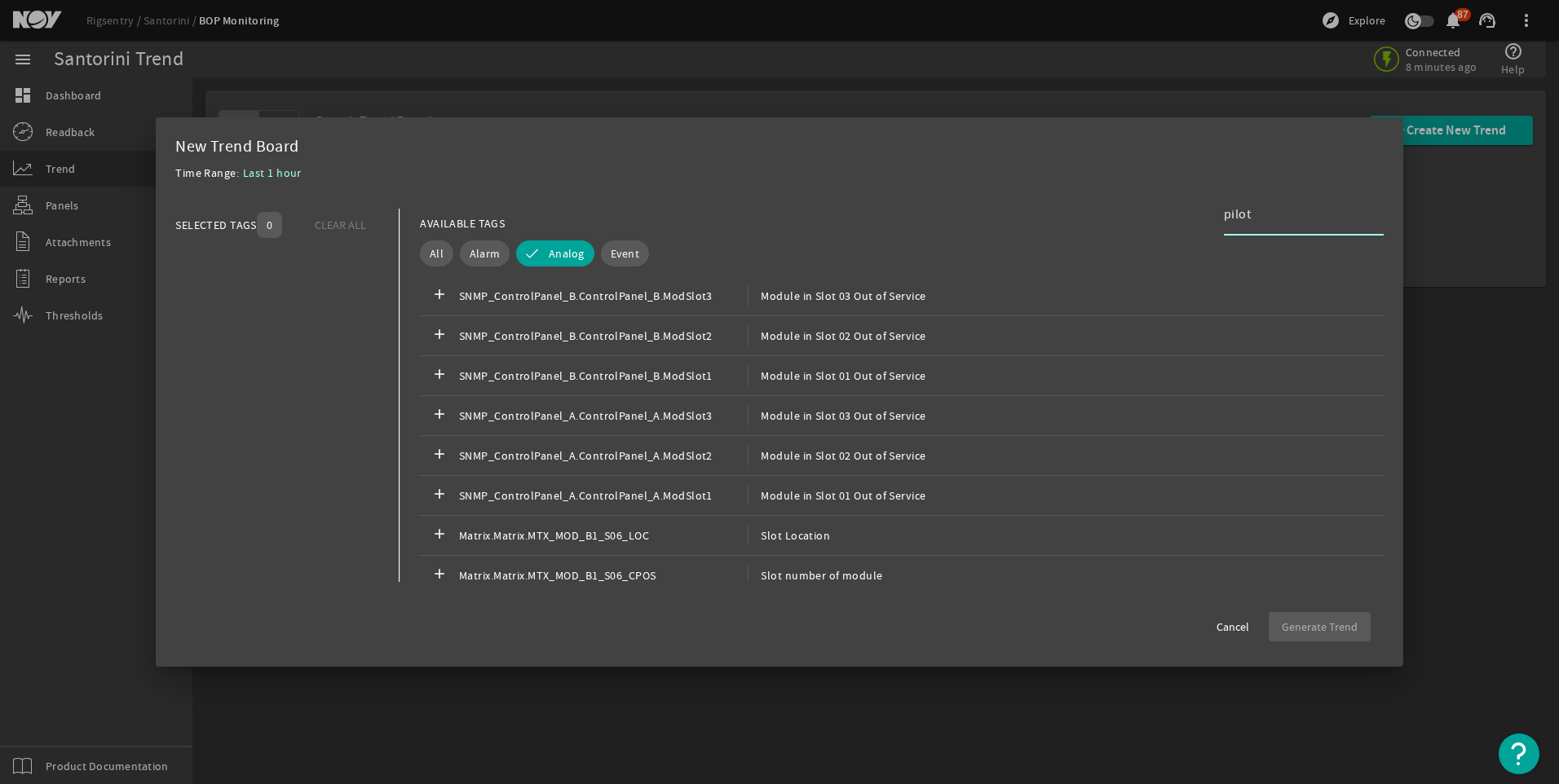
type input "pilot"
click at [1230, 628] on span "Cancel" at bounding box center [1232, 627] width 33 height 16
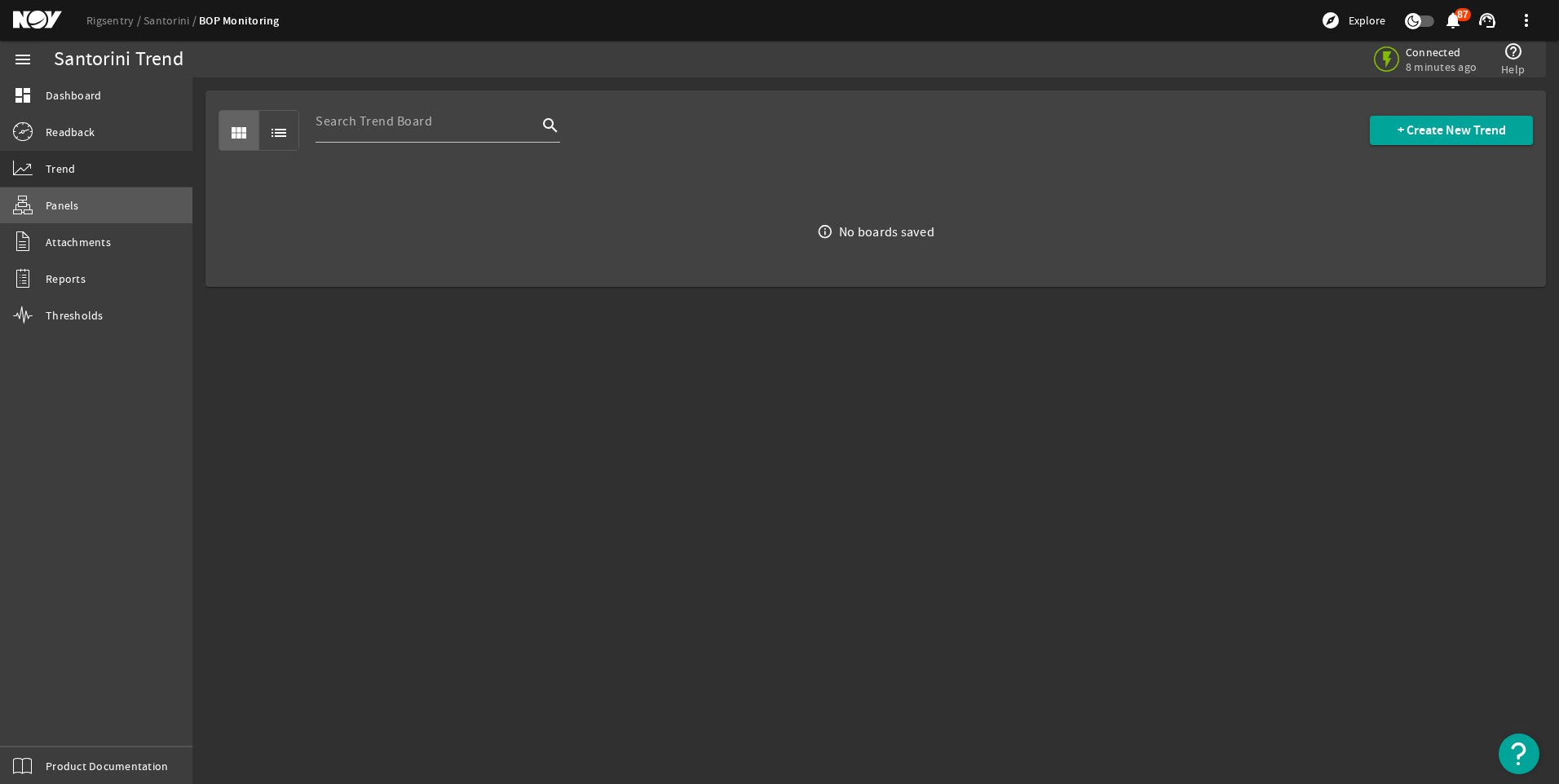
click at [72, 200] on span "Panels" at bounding box center [62, 205] width 34 height 16
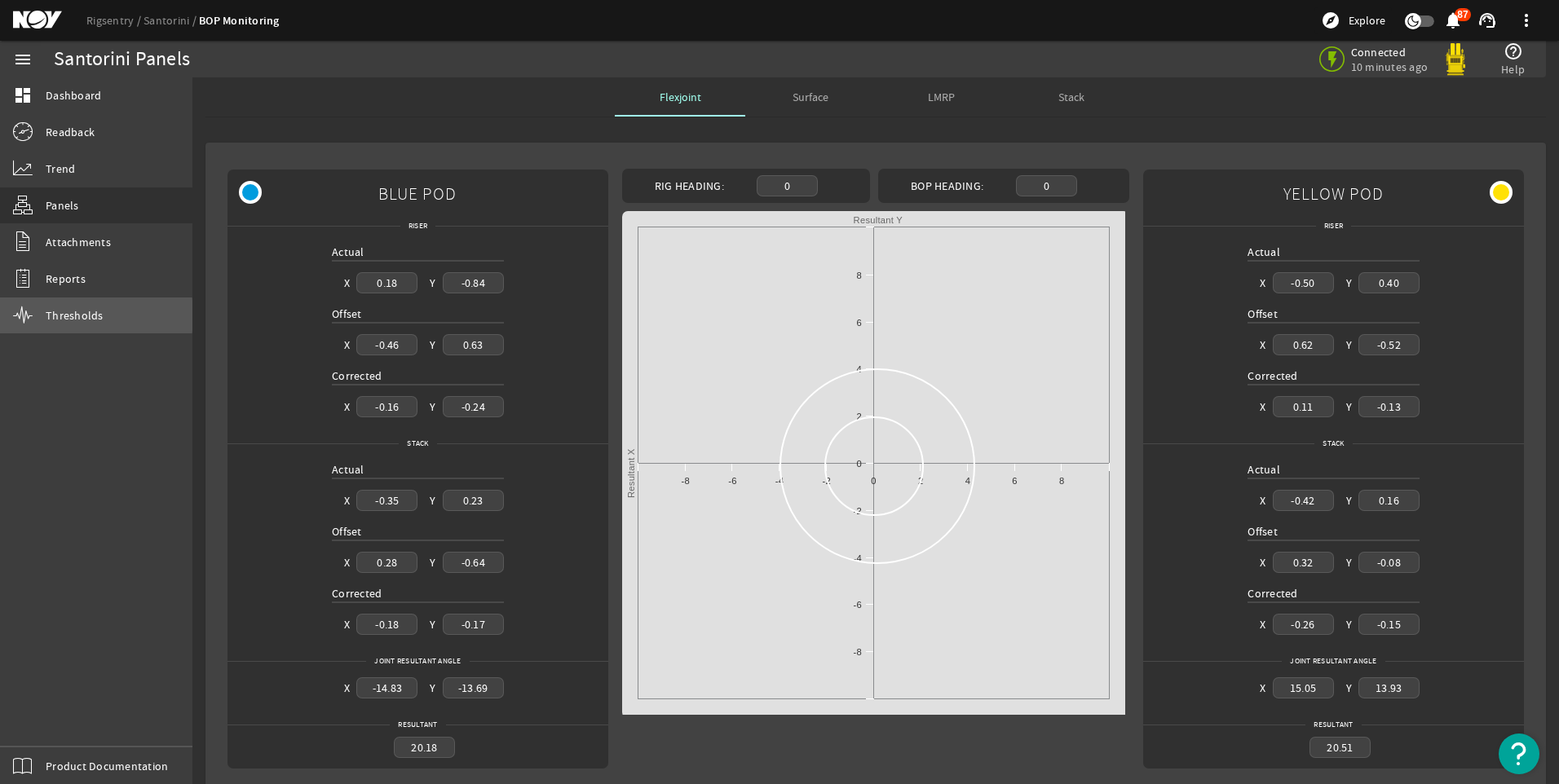
click at [51, 315] on span "Thresholds" at bounding box center [74, 315] width 58 height 16
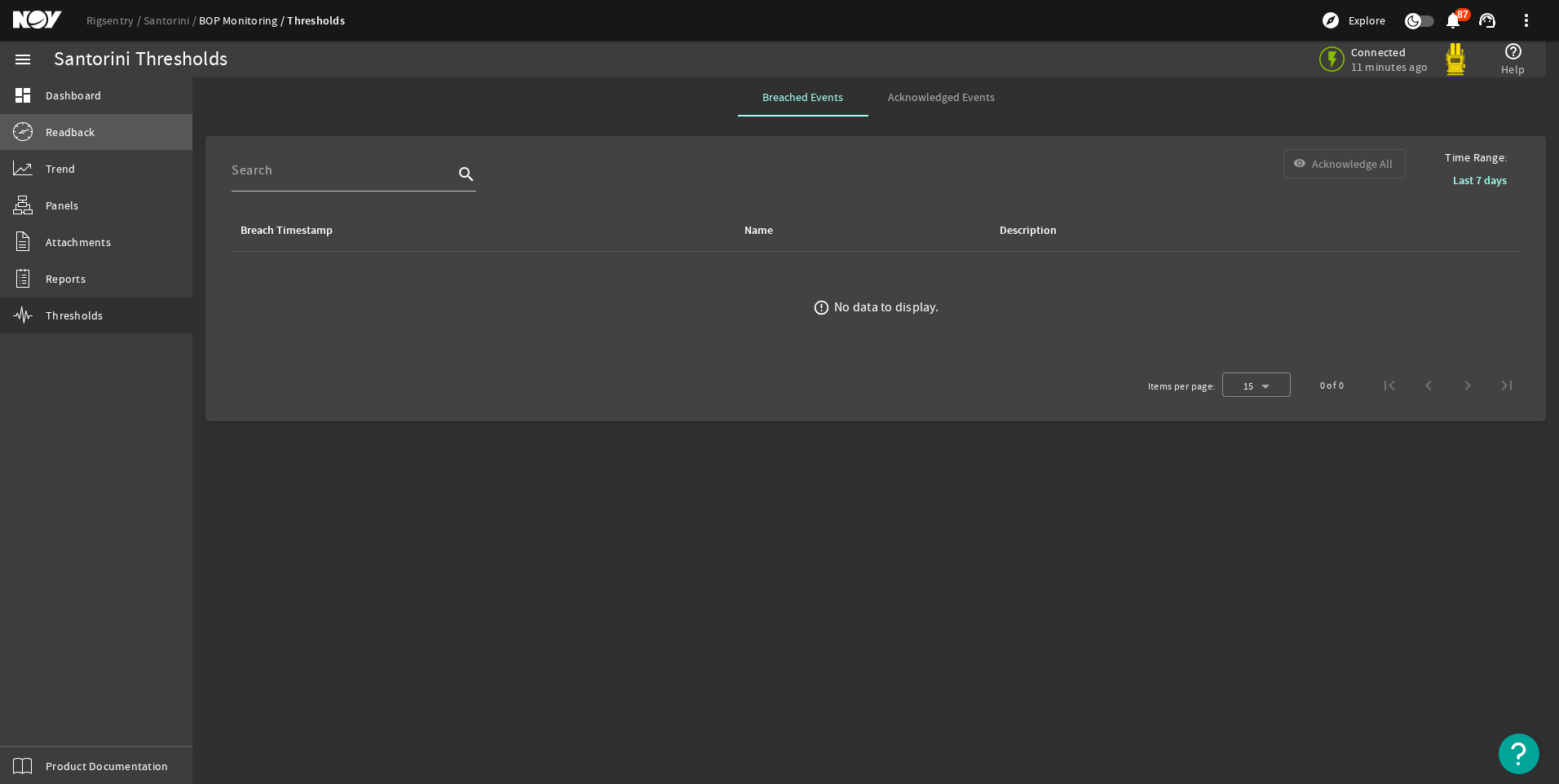
click at [64, 139] on link "Readback" at bounding box center [96, 131] width 193 height 36
click at [65, 96] on span "Dashboard" at bounding box center [73, 95] width 55 height 16
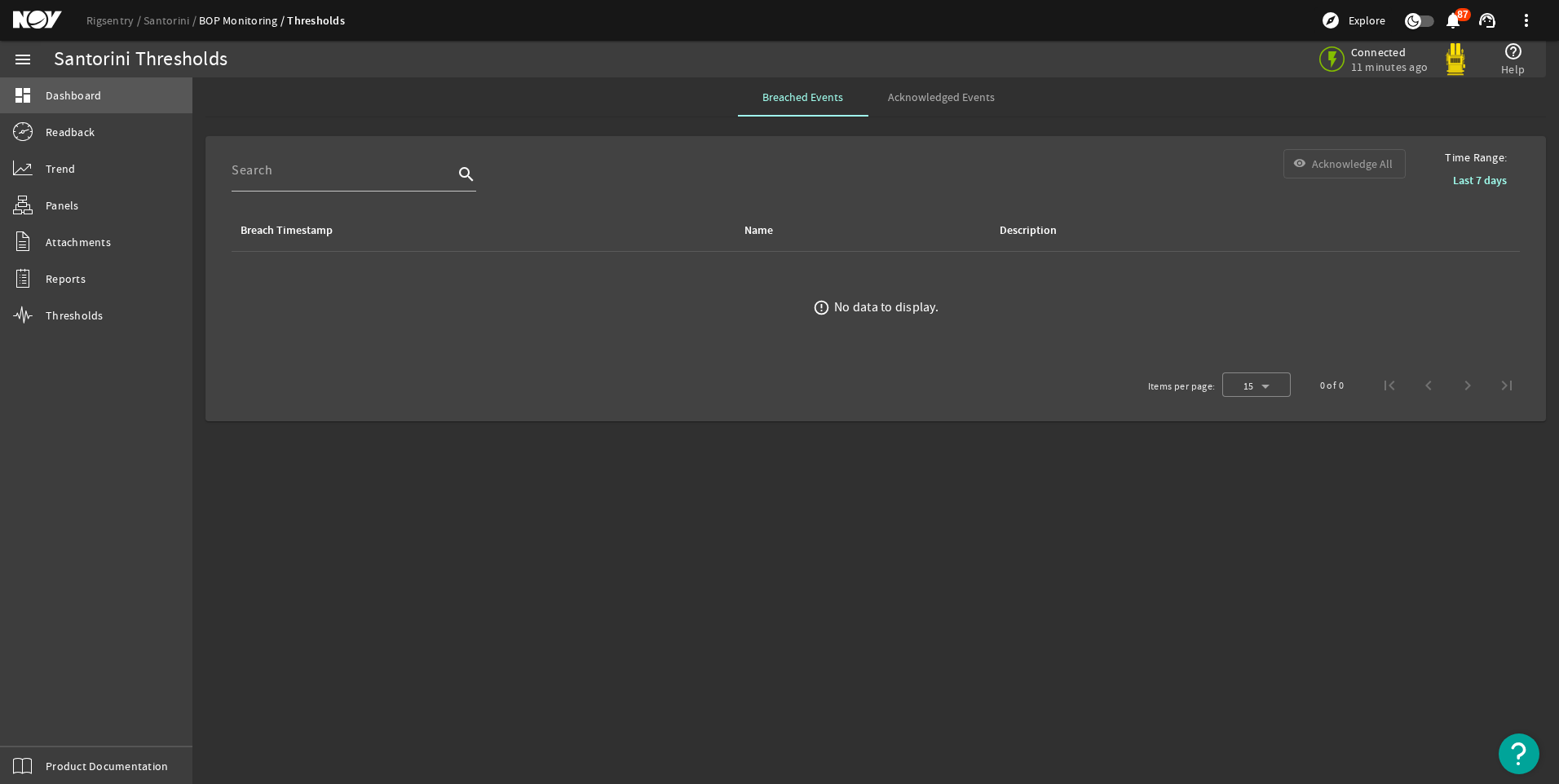
click at [65, 96] on span "Dashboard" at bounding box center [73, 95] width 55 height 16
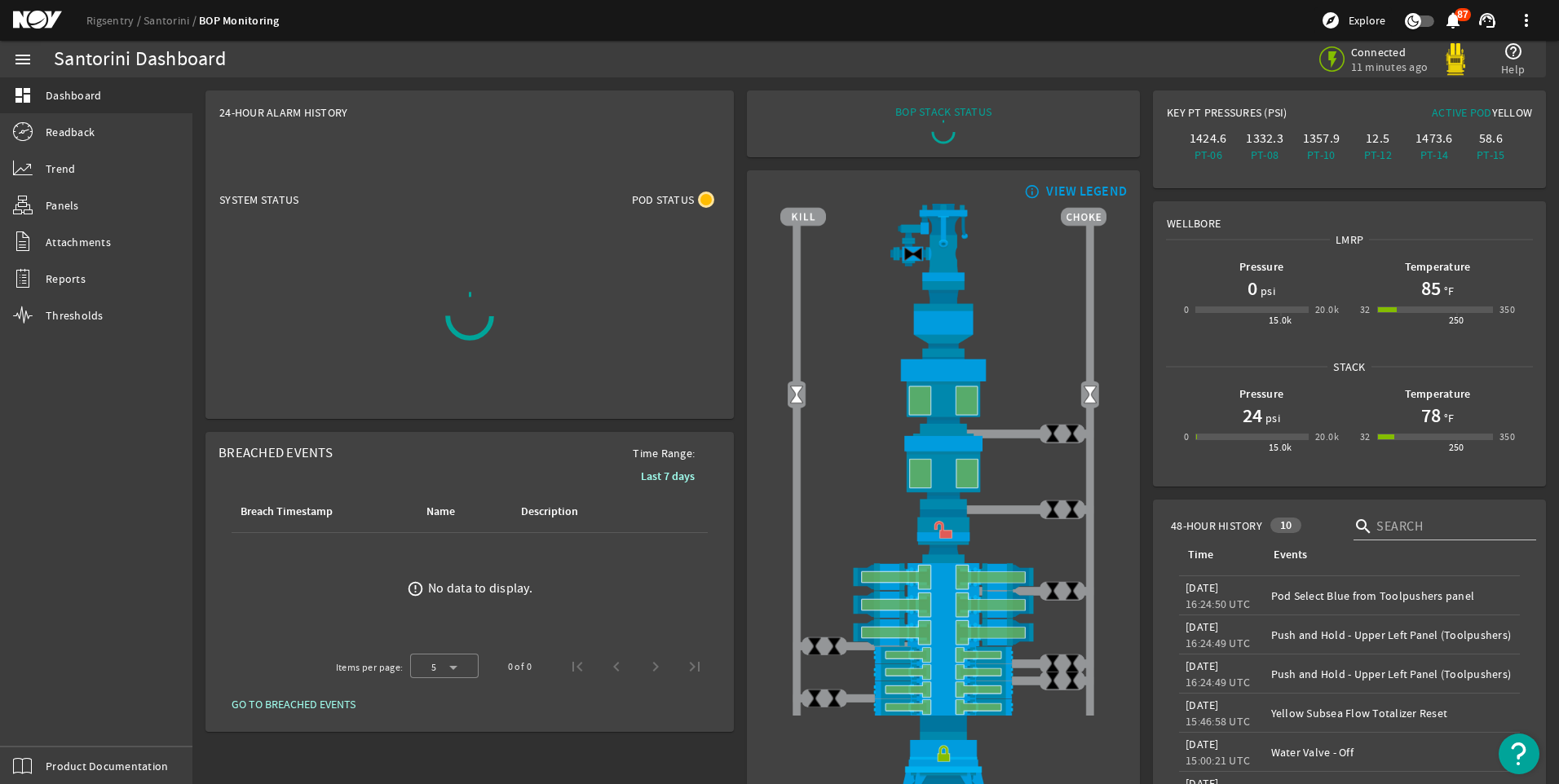
scroll to position [255, 0]
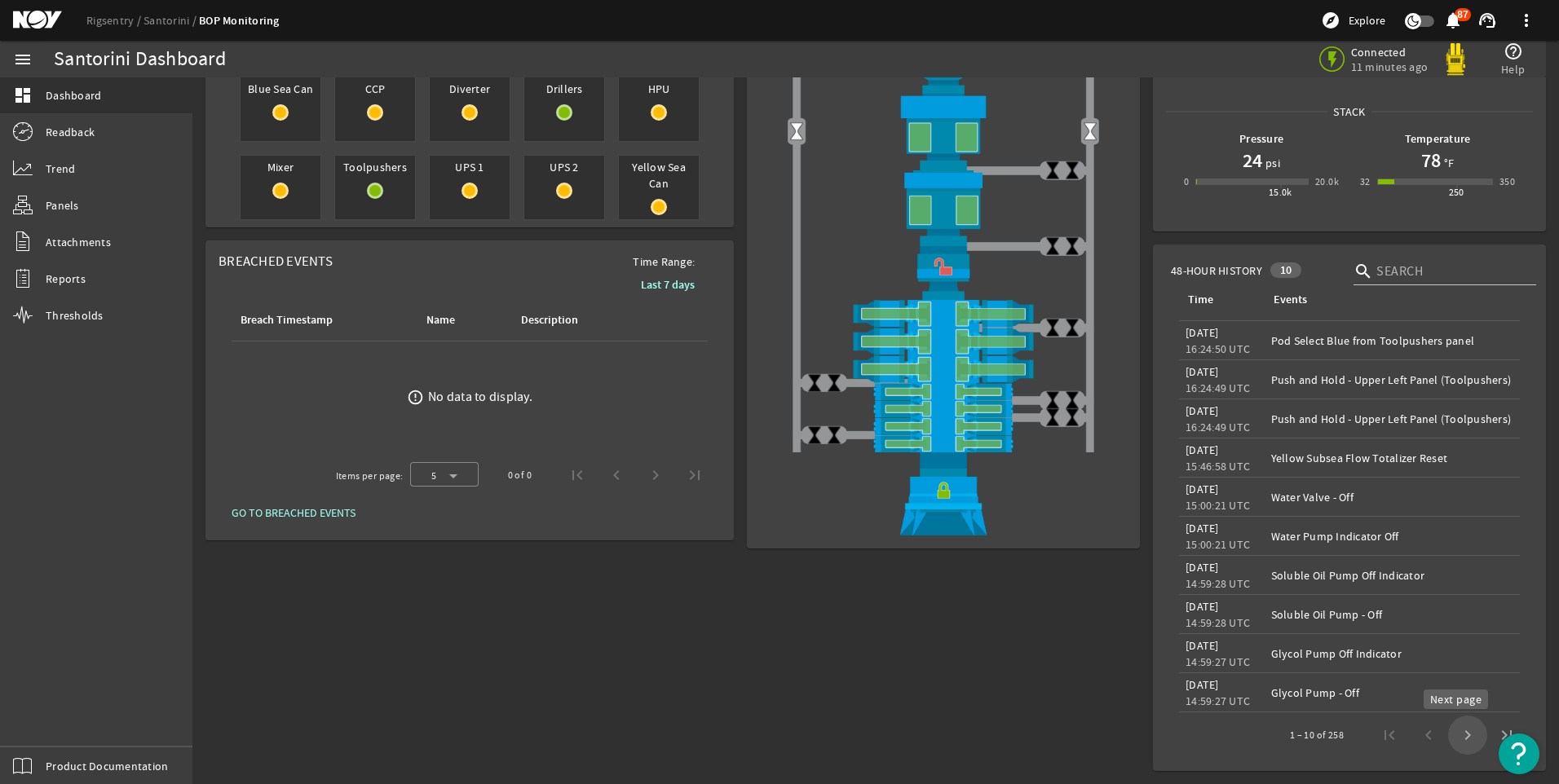
click at [1453, 738] on span "Next page" at bounding box center [1468, 735] width 39 height 39
click at [1418, 740] on span "Previous page" at bounding box center [1428, 735] width 39 height 39
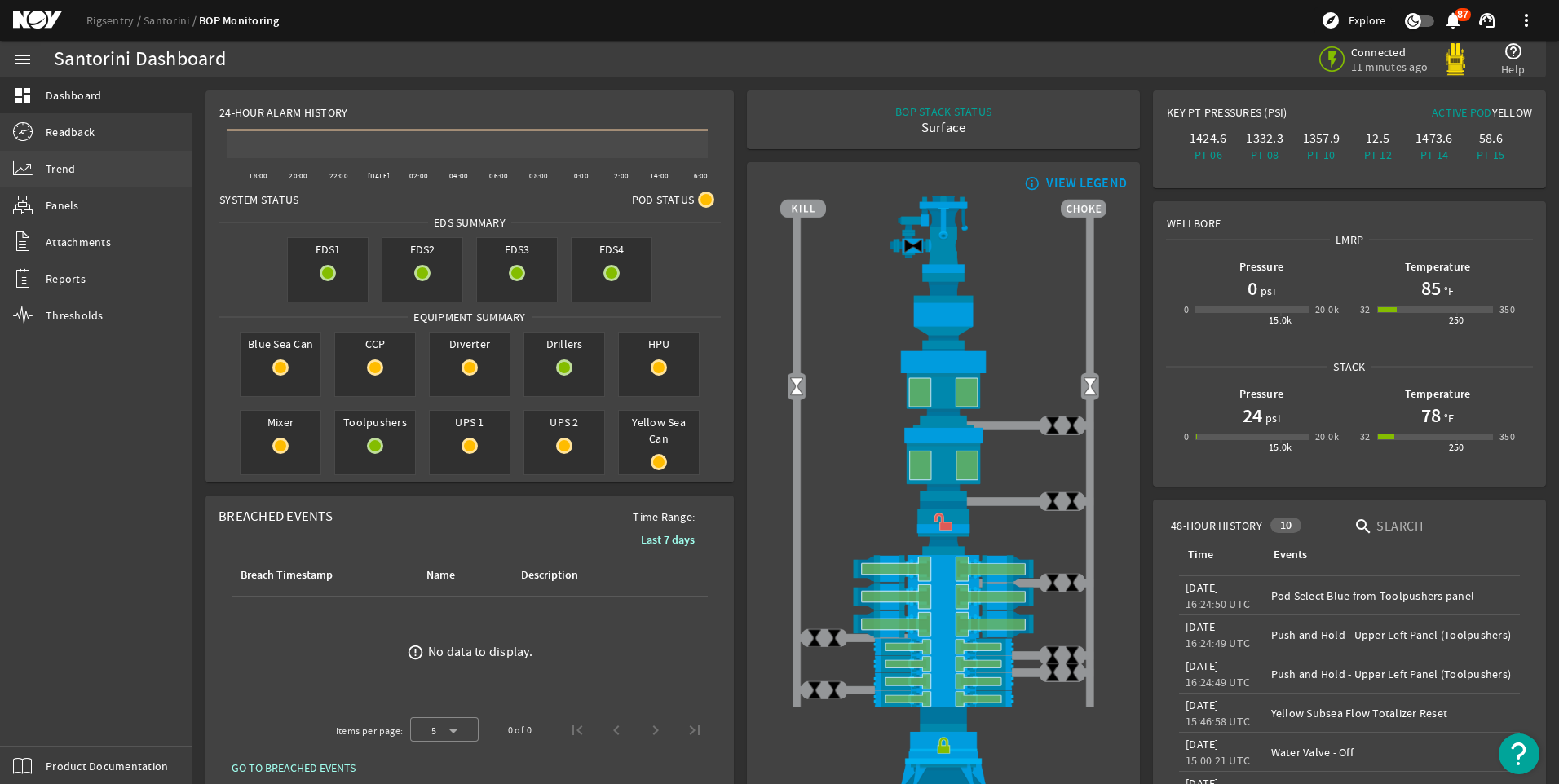
click at [90, 156] on link "Trend" at bounding box center [96, 169] width 193 height 36
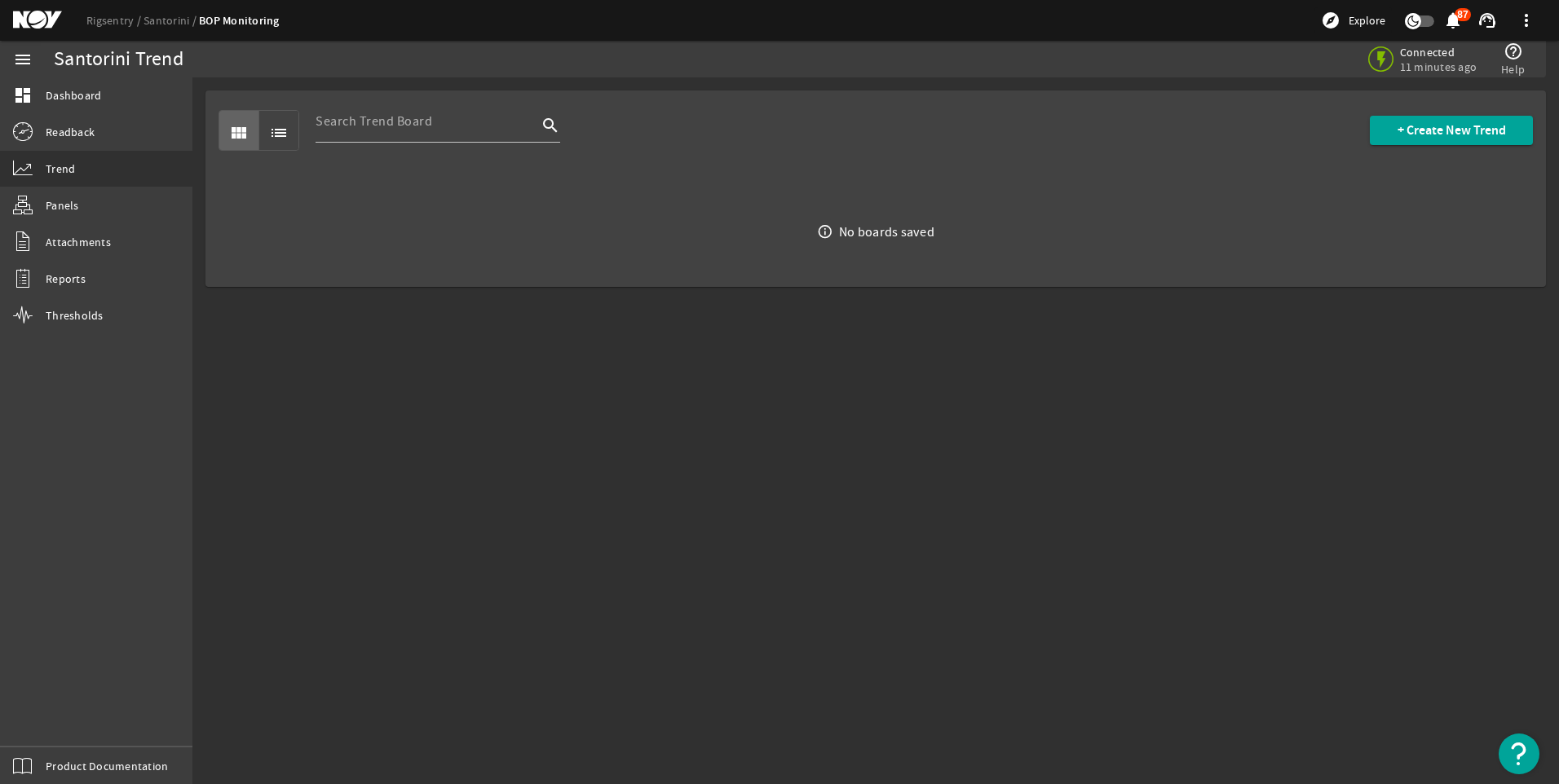
click at [279, 132] on mat-icon "list" at bounding box center [279, 133] width 20 height 20
click at [221, 122] on span "view_module" at bounding box center [239, 131] width 39 height 39
click at [449, 127] on input at bounding box center [426, 122] width 222 height 20
click at [1421, 129] on span "+ Create New Trend" at bounding box center [1452, 131] width 108 height 16
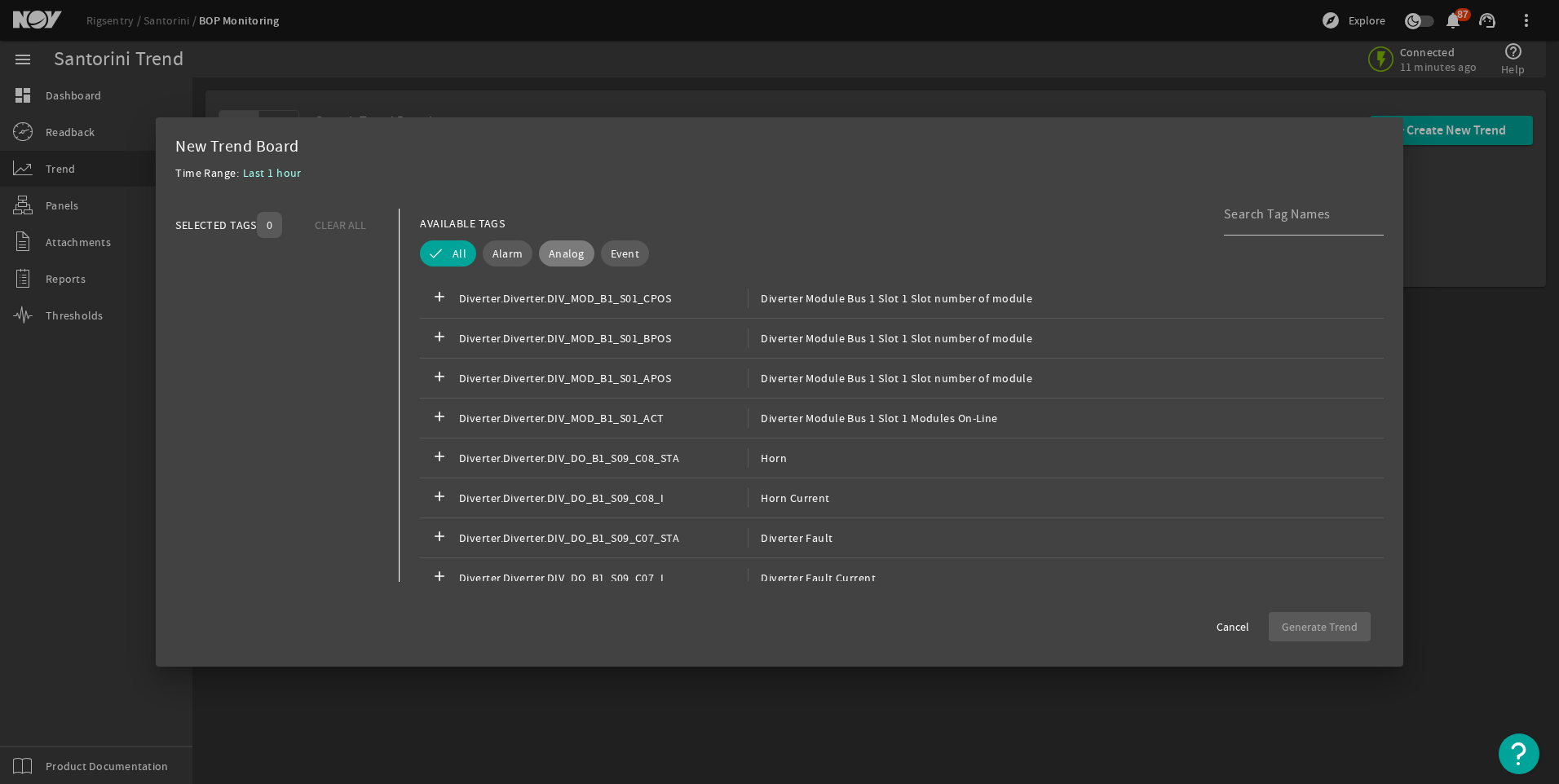
click at [550, 256] on span "Analog" at bounding box center [567, 253] width 36 height 16
click at [252, 221] on div "0" at bounding box center [266, 225] width 32 height 33
click at [1312, 217] on input at bounding box center [1297, 214] width 147 height 20
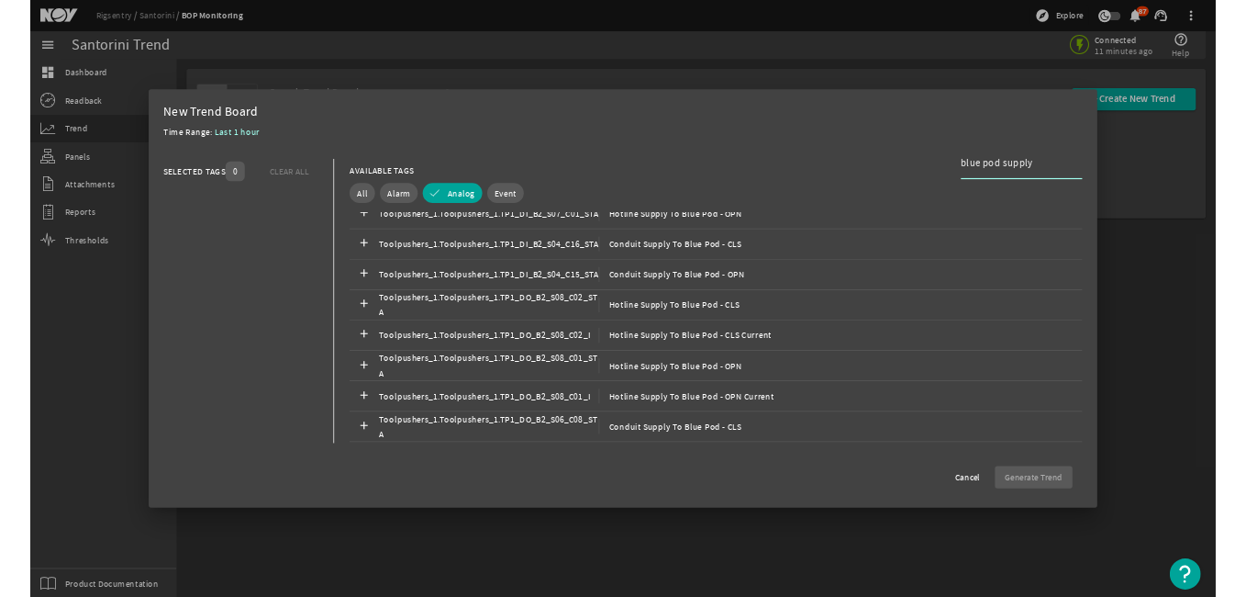
scroll to position [1285, 0]
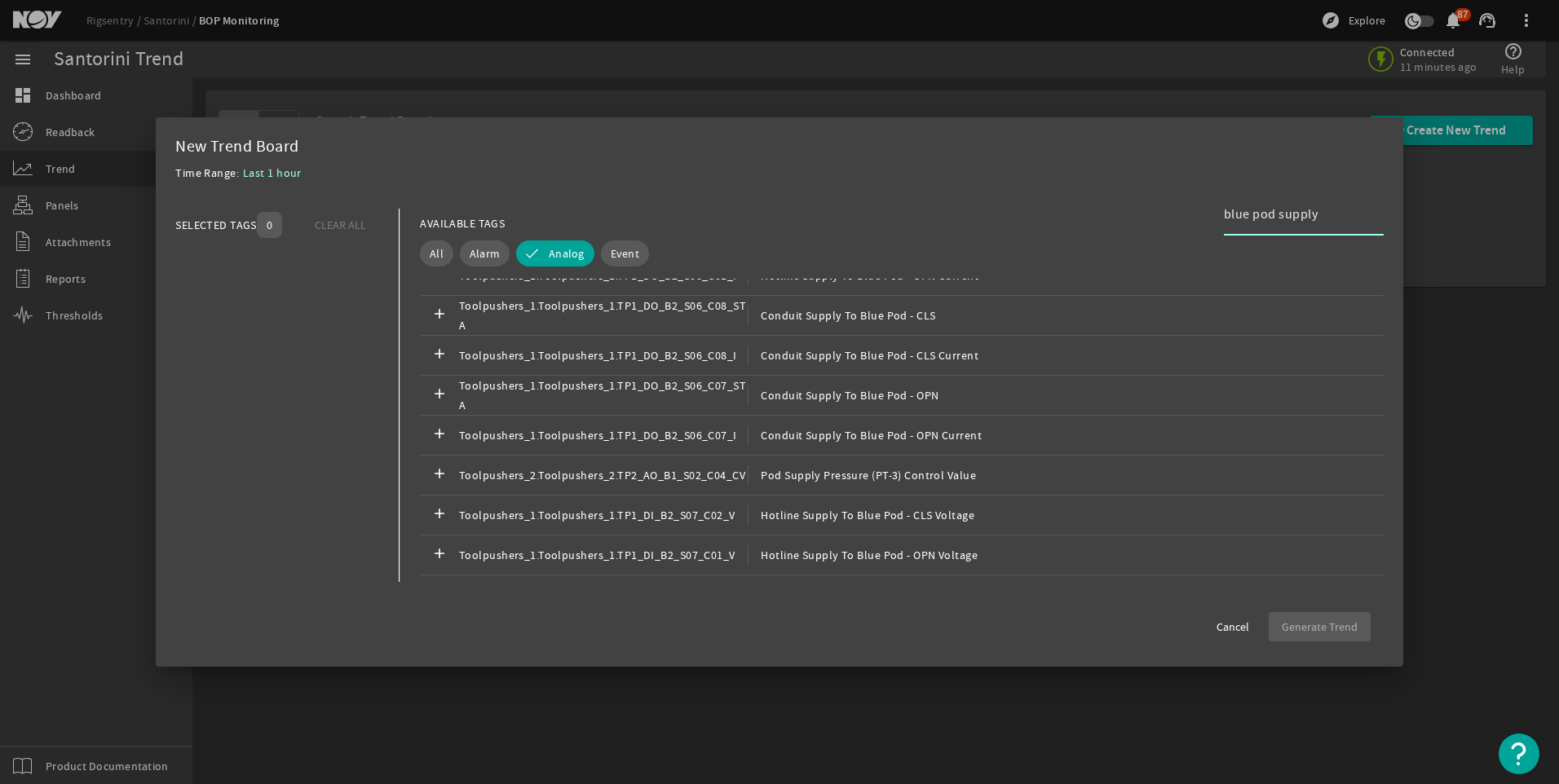
type input "blue pod supply"
click at [27, 93] on div at bounding box center [779, 392] width 1559 height 784
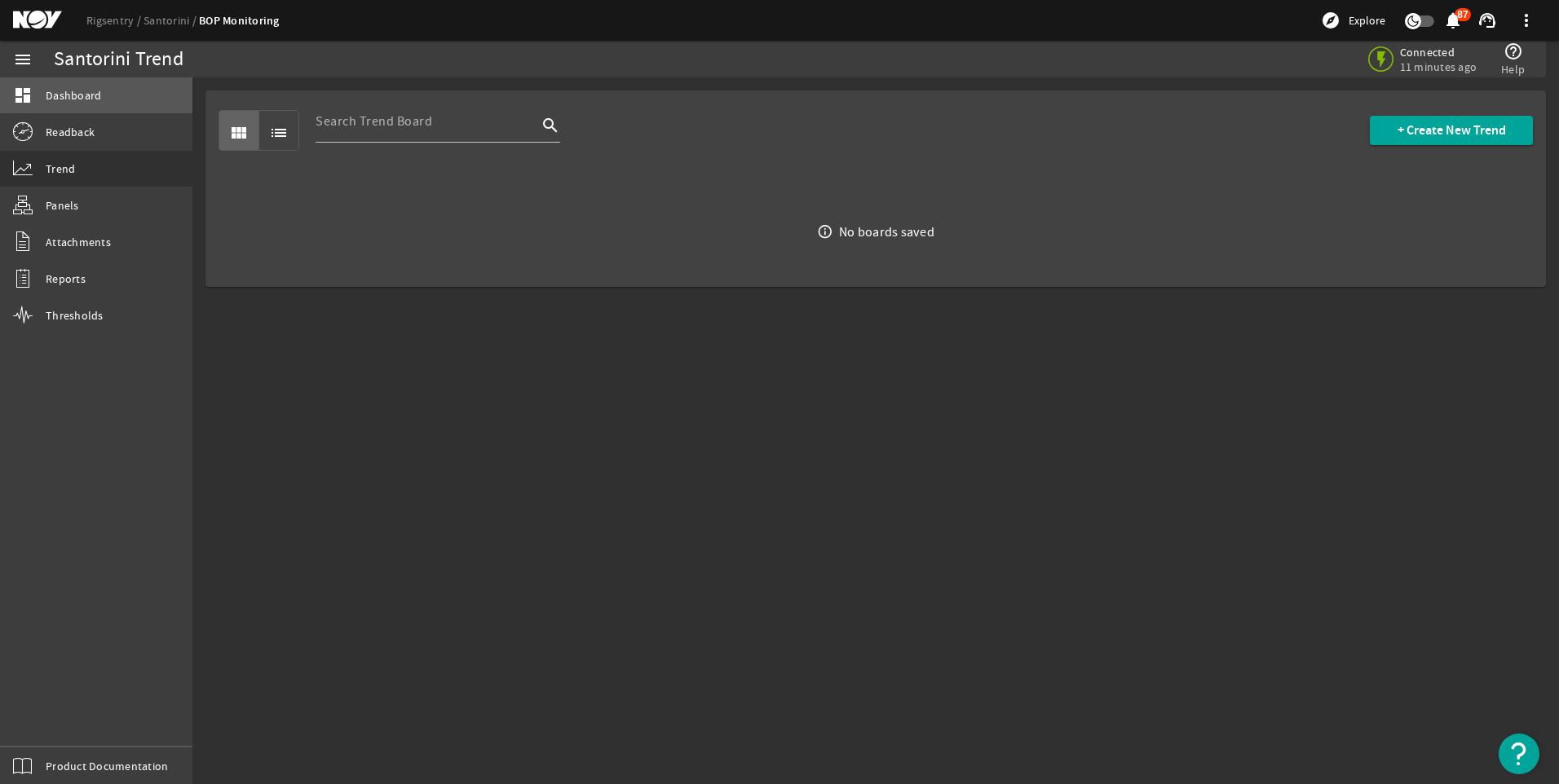
click at [28, 93] on mat-icon "dashboard" at bounding box center [23, 95] width 20 height 20
click at [16, 101] on mat-icon "dashboard" at bounding box center [23, 95] width 20 height 20
click at [144, 104] on link "dashboard Dashboard" at bounding box center [96, 95] width 193 height 36
click at [75, 135] on span "Readback" at bounding box center [69, 131] width 49 height 16
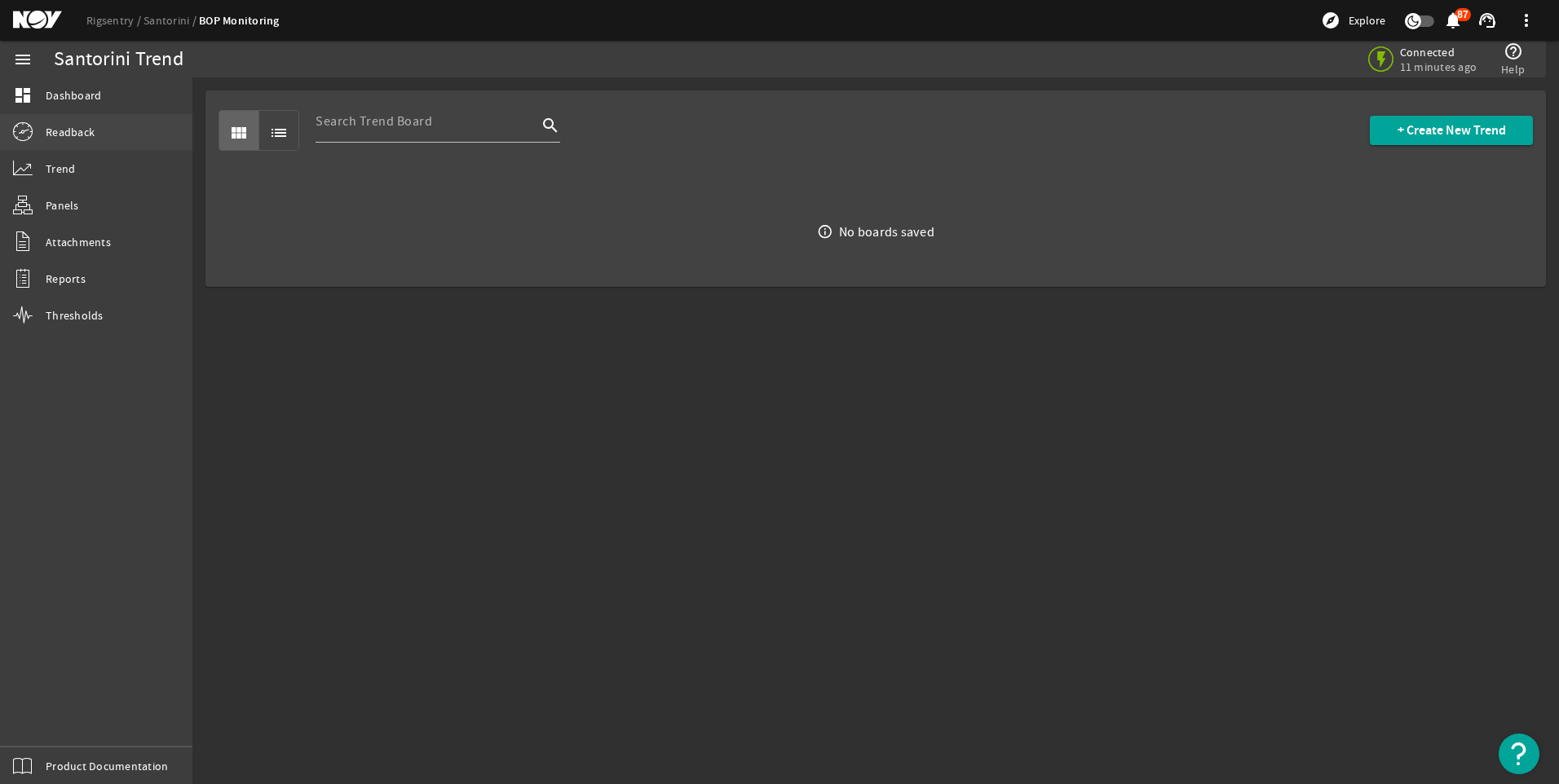
click at [84, 114] on div "dashboard Dashboard Readback Trend Panels Attachments Reports Thresholds" at bounding box center [96, 205] width 193 height 257
click at [84, 114] on div "dashboard Dashboard" at bounding box center [96, 95] width 193 height 36
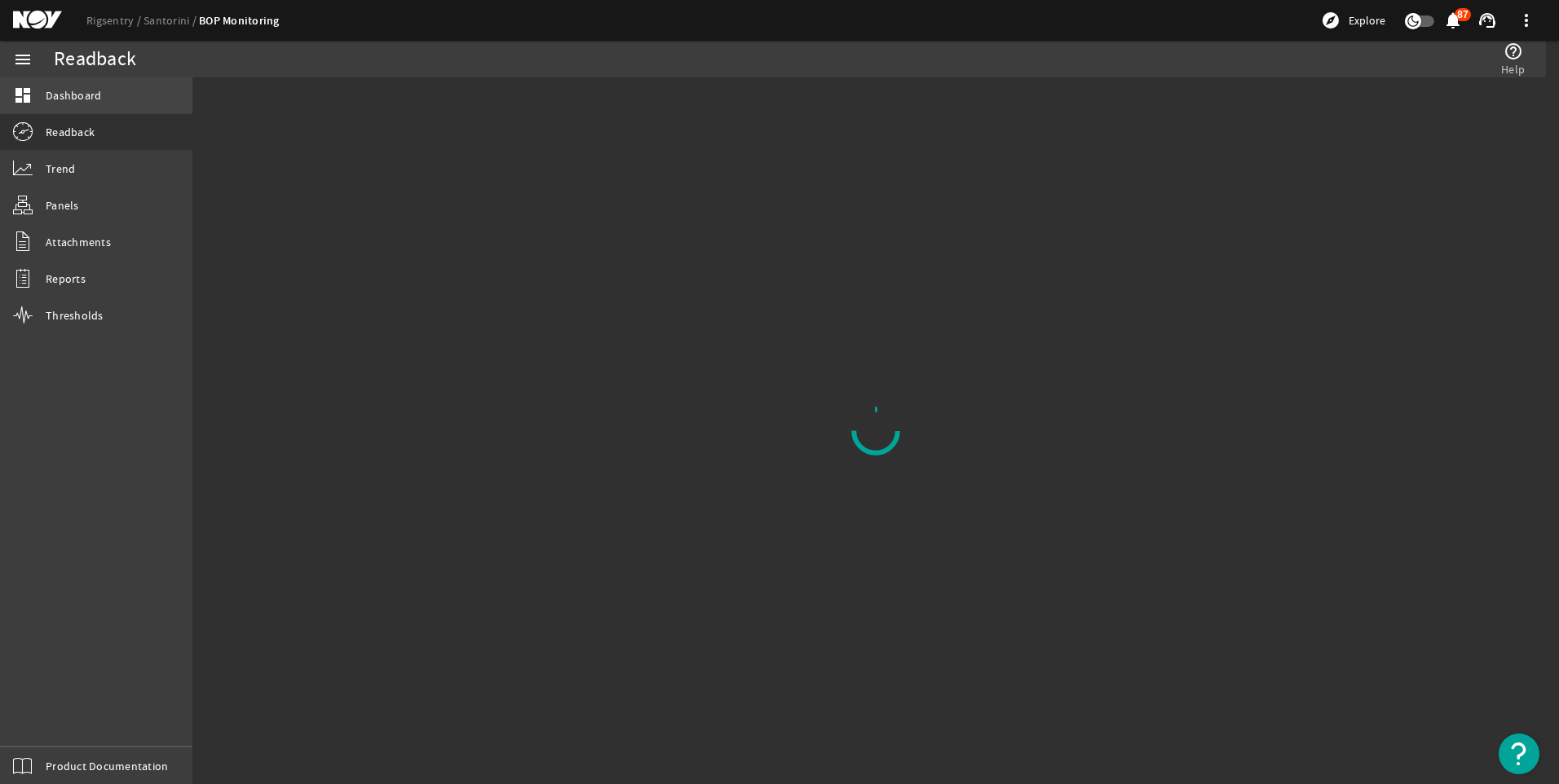
click at [93, 91] on span "Dashboard" at bounding box center [73, 95] width 55 height 16
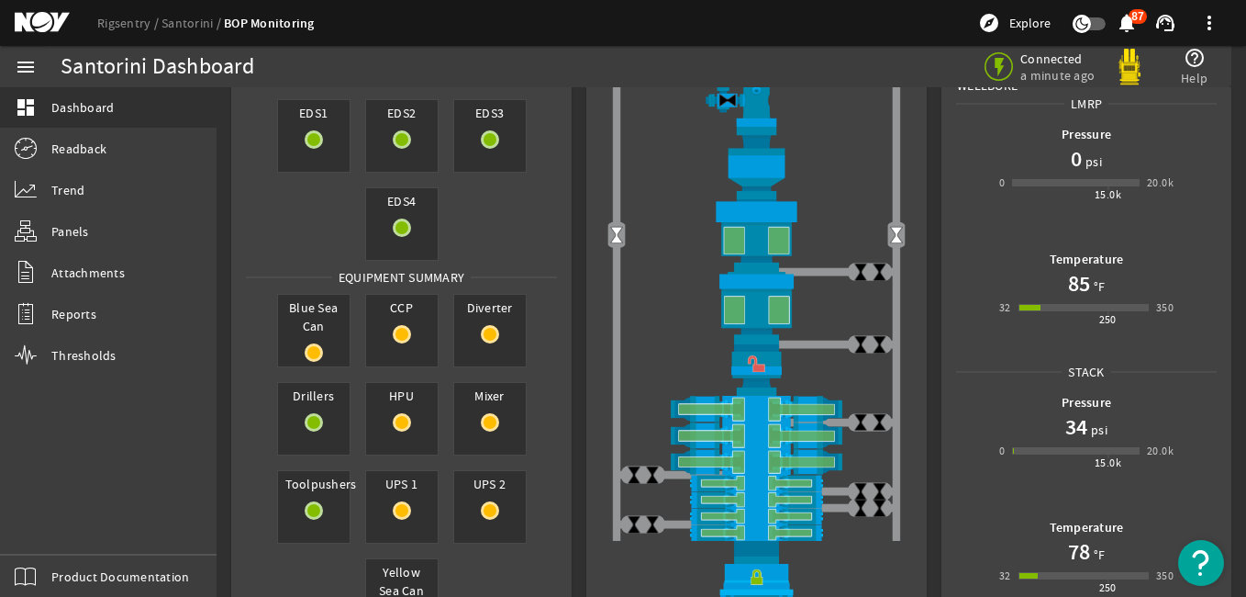
scroll to position [159, 0]
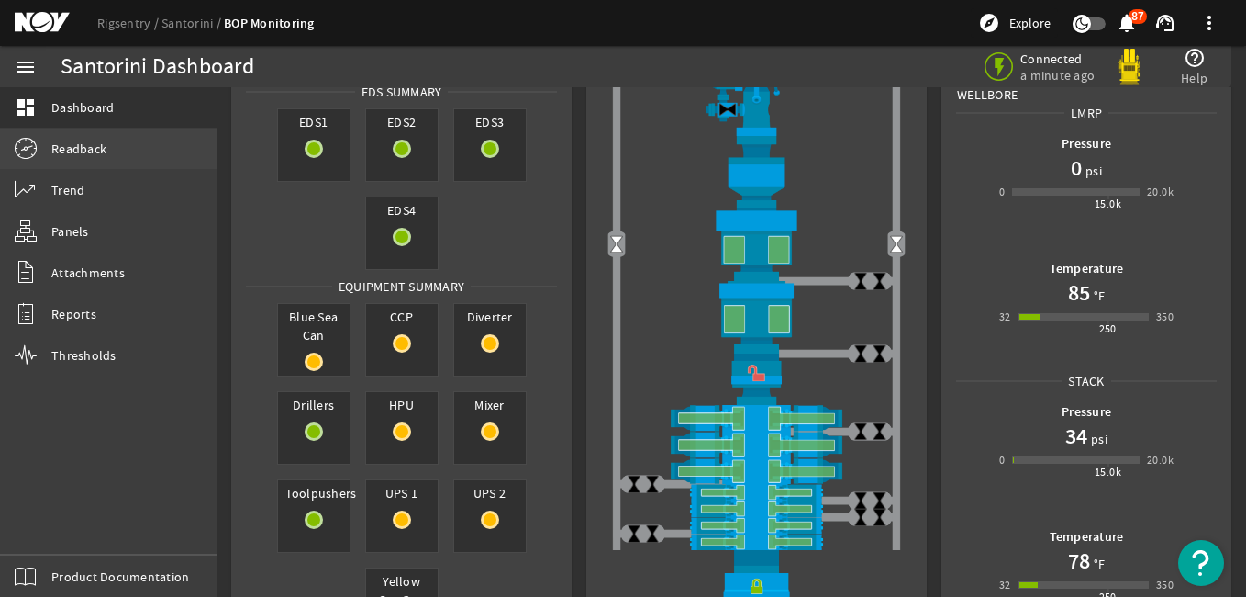
click at [21, 151] on mat-icon at bounding box center [26, 149] width 22 height 22
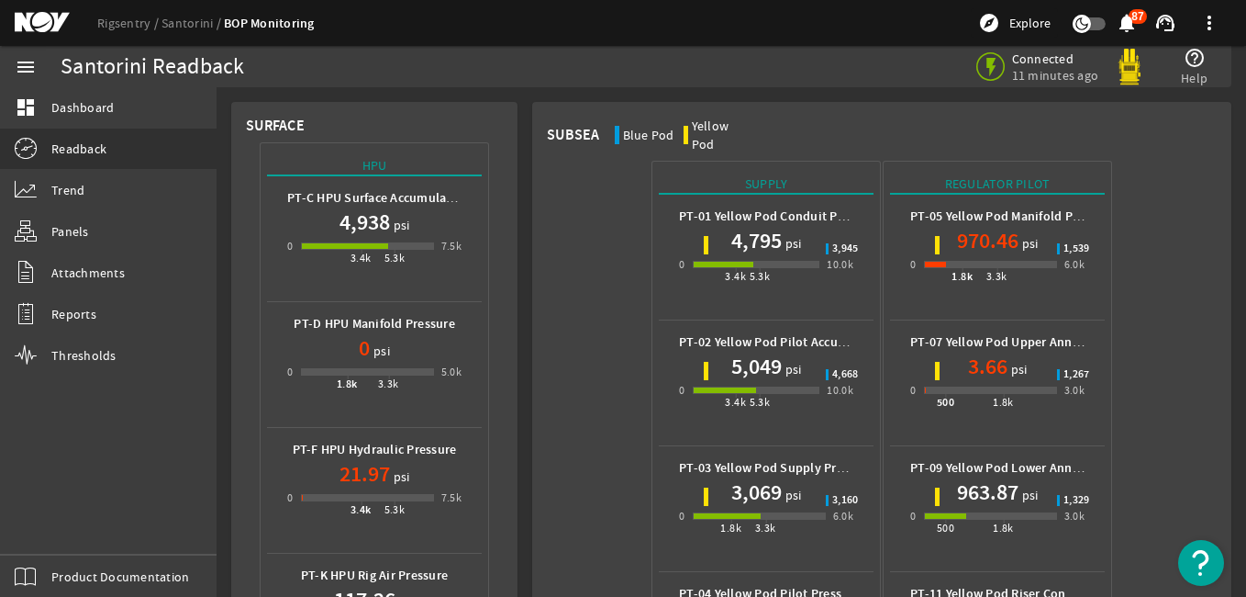
click at [638, 126] on div "Blue Pod" at bounding box center [648, 135] width 51 height 18
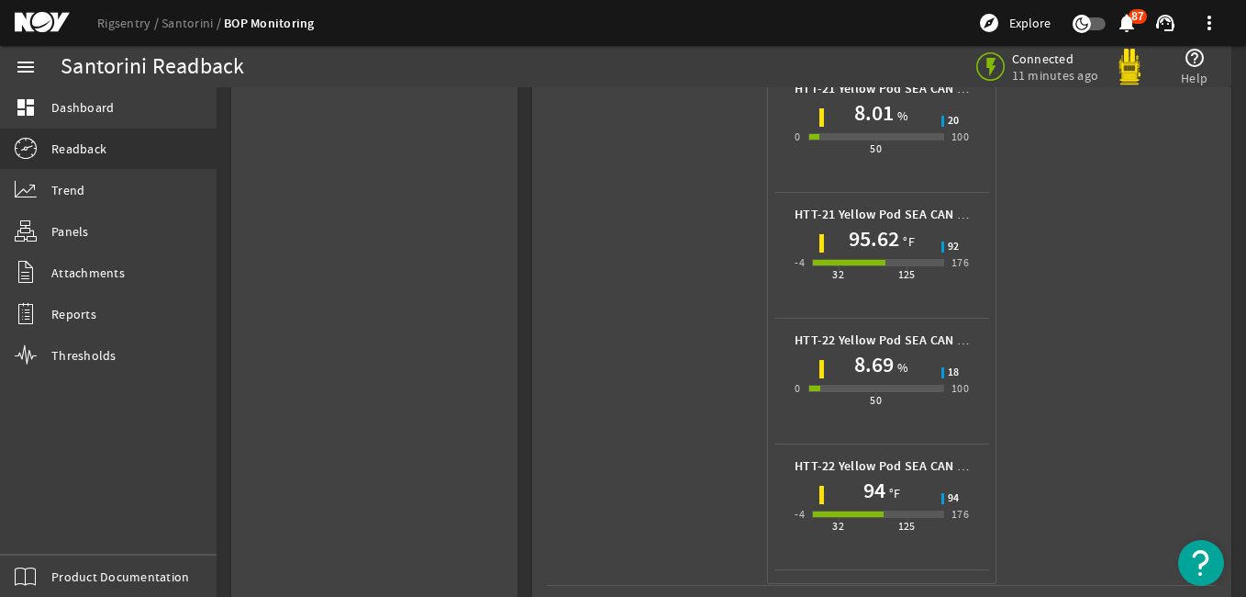
scroll to position [876, 0]
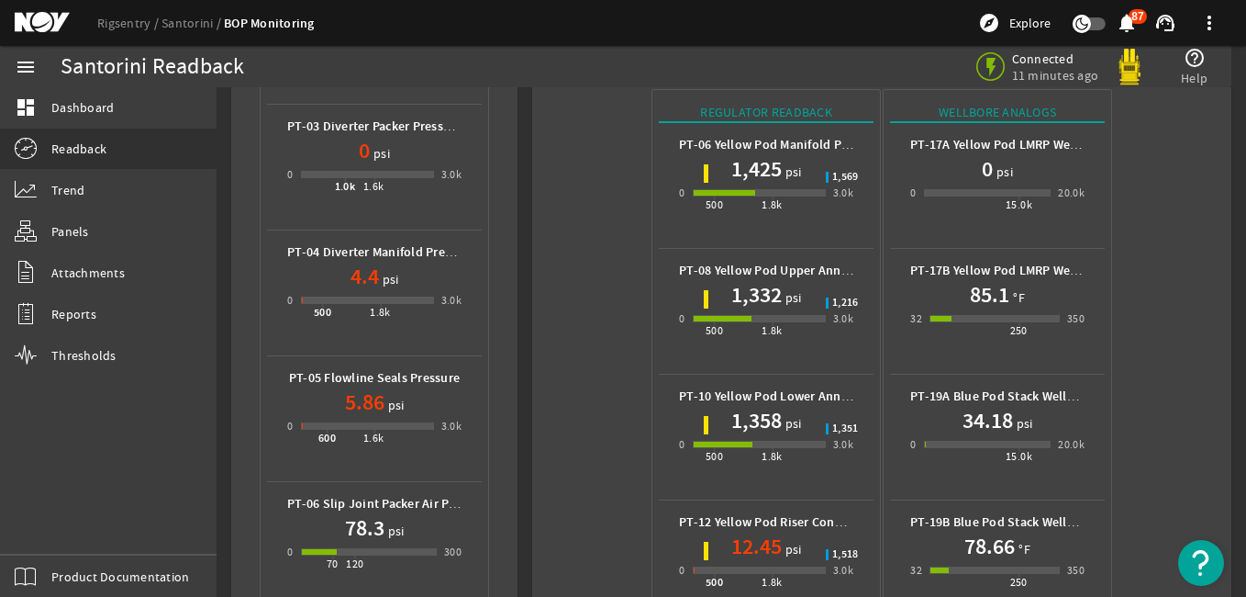
click at [1132, 72] on img at bounding box center [1129, 67] width 37 height 37
click at [84, 183] on span "Trend" at bounding box center [67, 190] width 33 height 18
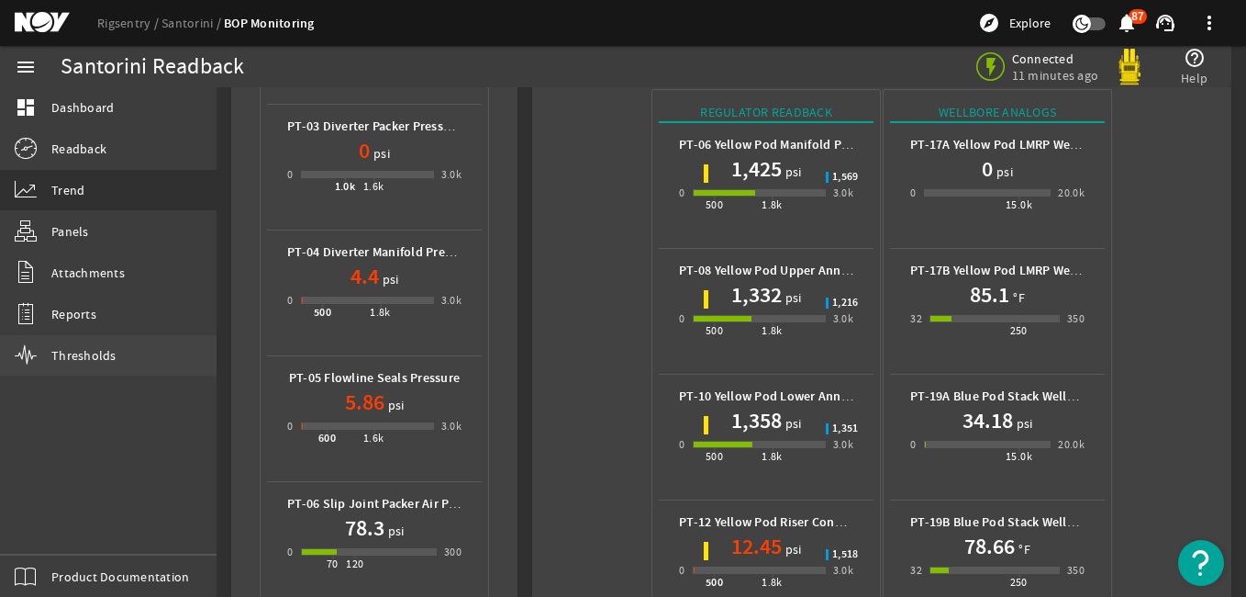
click at [128, 348] on link "Thresholds" at bounding box center [108, 355] width 217 height 40
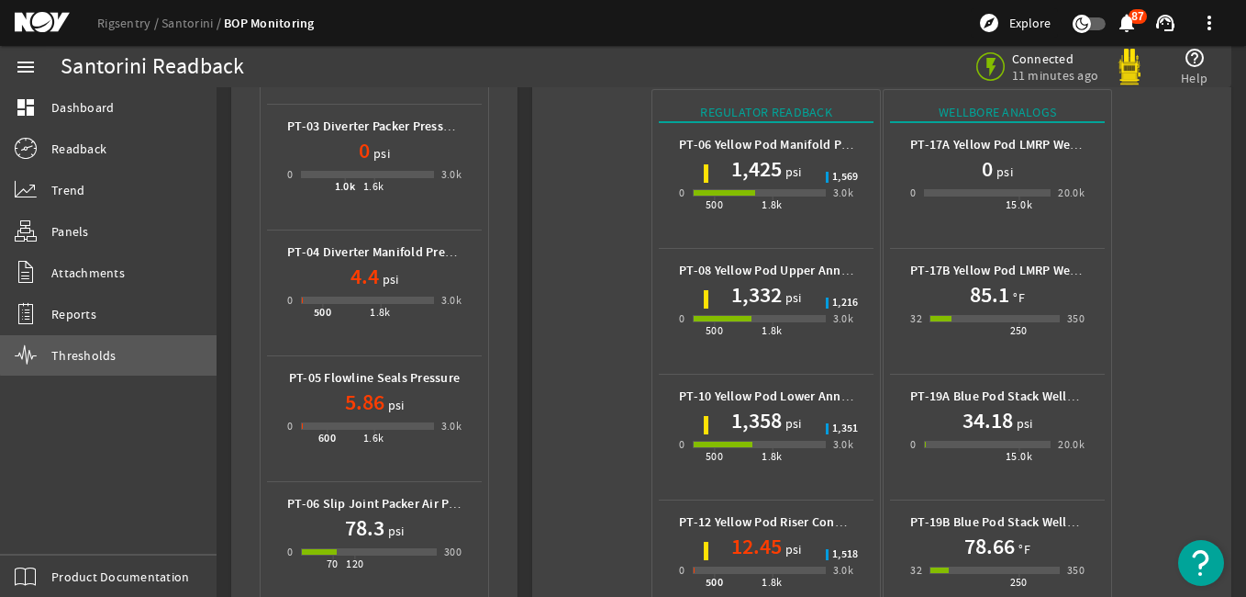
click at [128, 348] on link "Thresholds" at bounding box center [108, 355] width 217 height 40
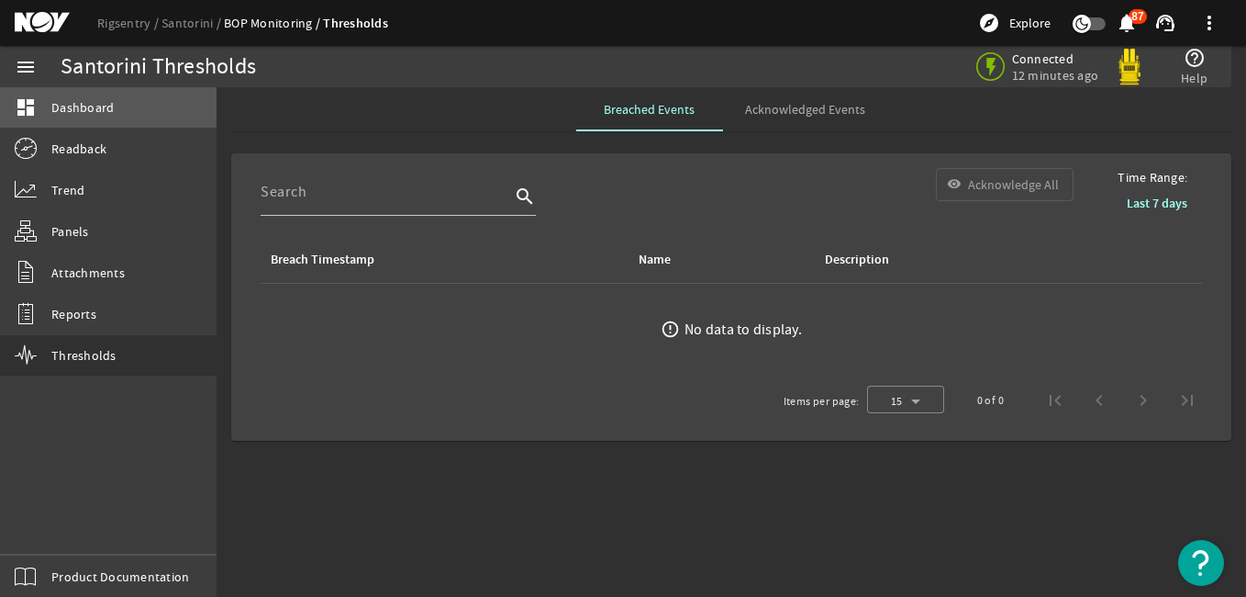
click at [36, 99] on mat-icon "dashboard" at bounding box center [26, 107] width 22 height 22
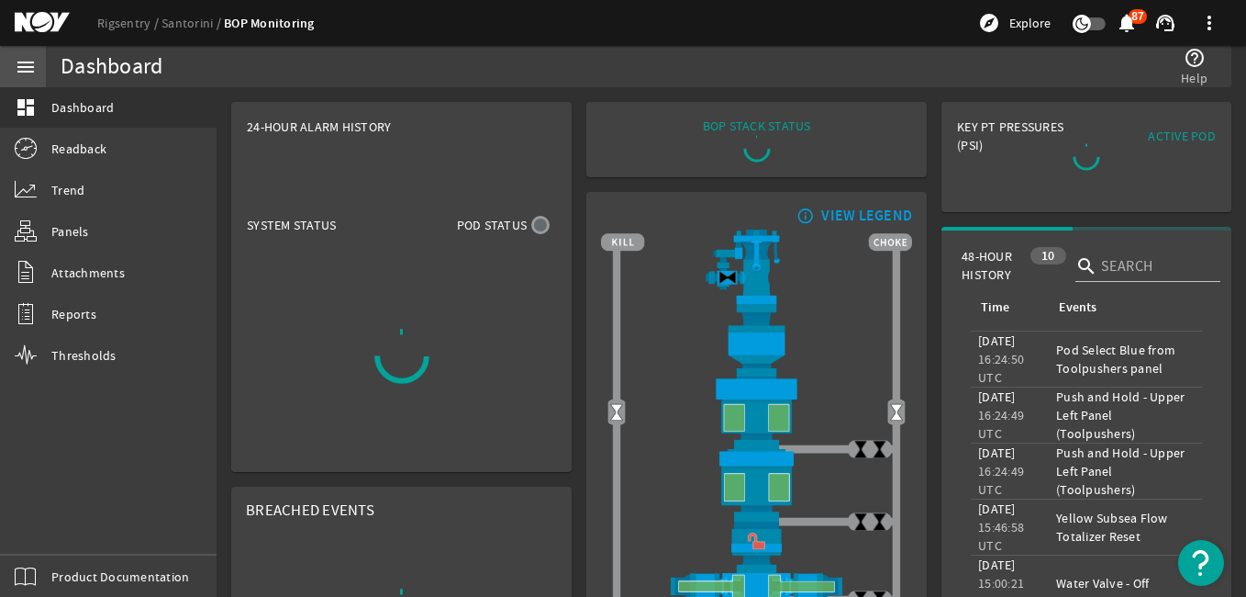
click at [32, 57] on mat-icon "menu" at bounding box center [26, 67] width 22 height 22
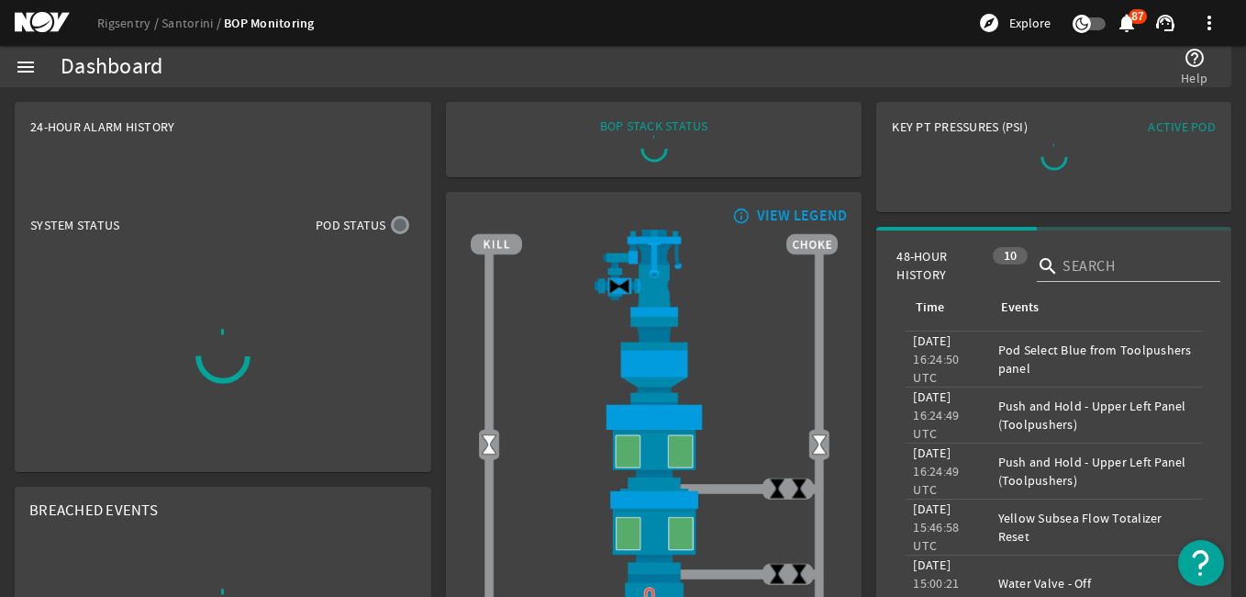
click at [16, 63] on mat-icon "menu" at bounding box center [26, 67] width 22 height 22
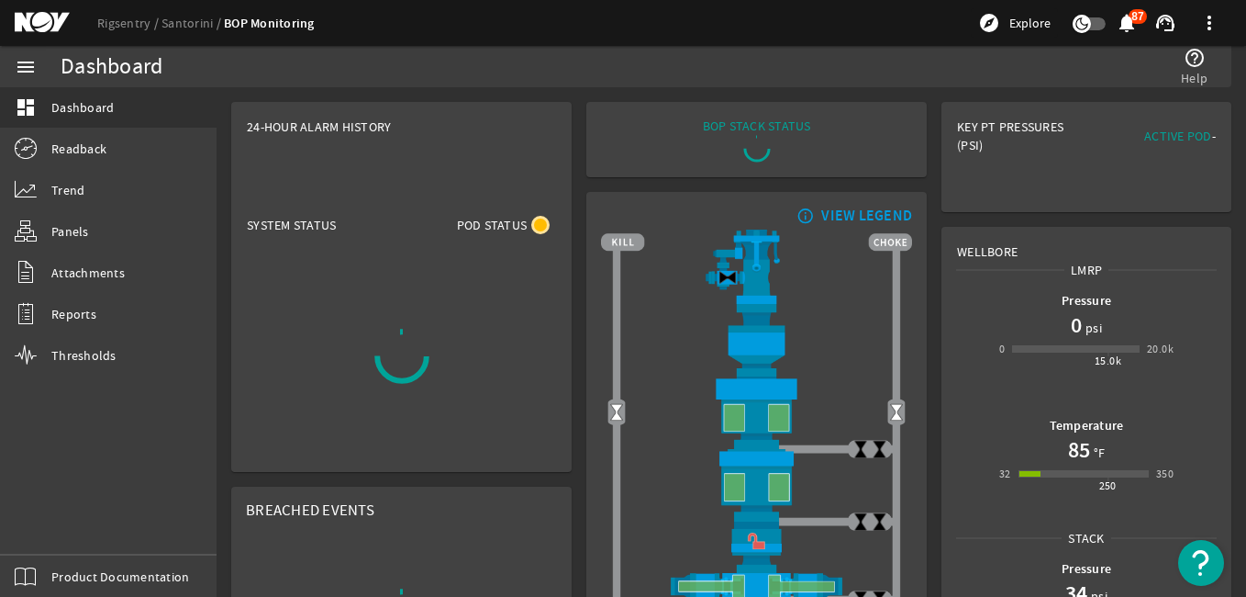
click at [16, 63] on mat-icon "menu" at bounding box center [26, 67] width 22 height 22
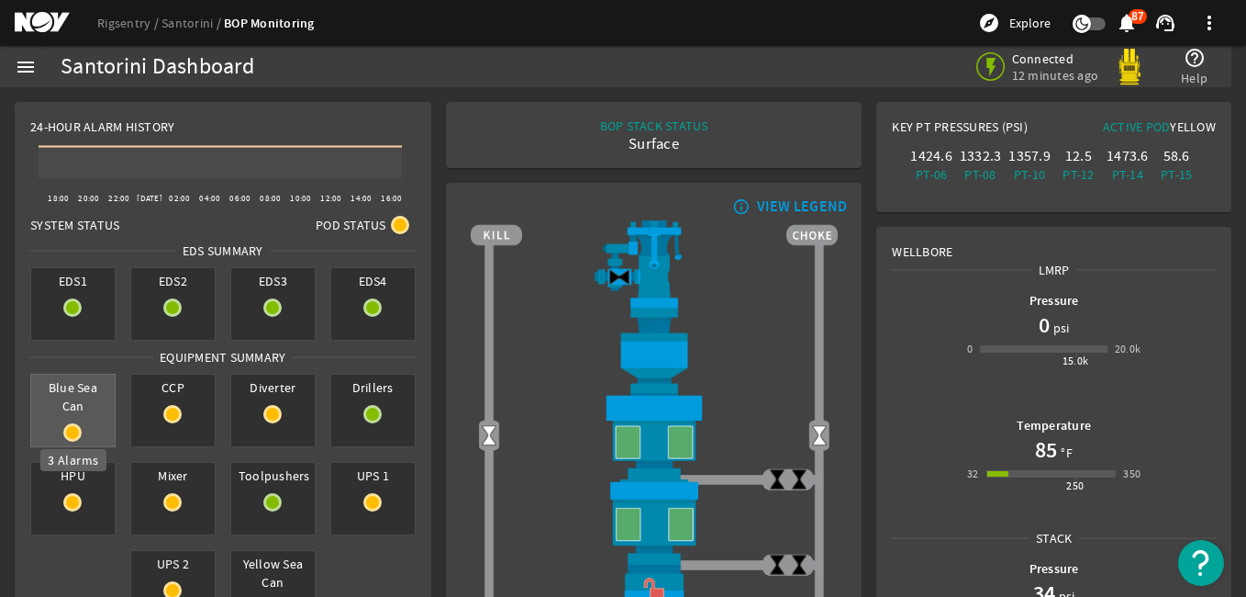
click at [85, 430] on rigsentry-circle-icon at bounding box center [73, 432] width 84 height 18
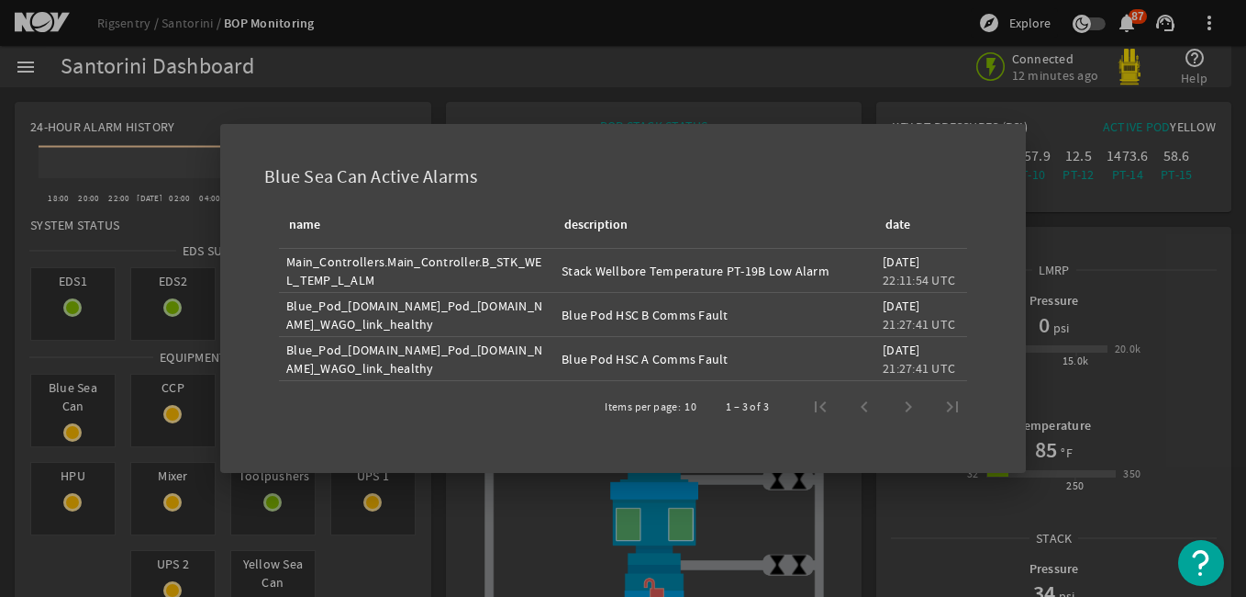
click at [498, 55] on div at bounding box center [623, 298] width 1246 height 597
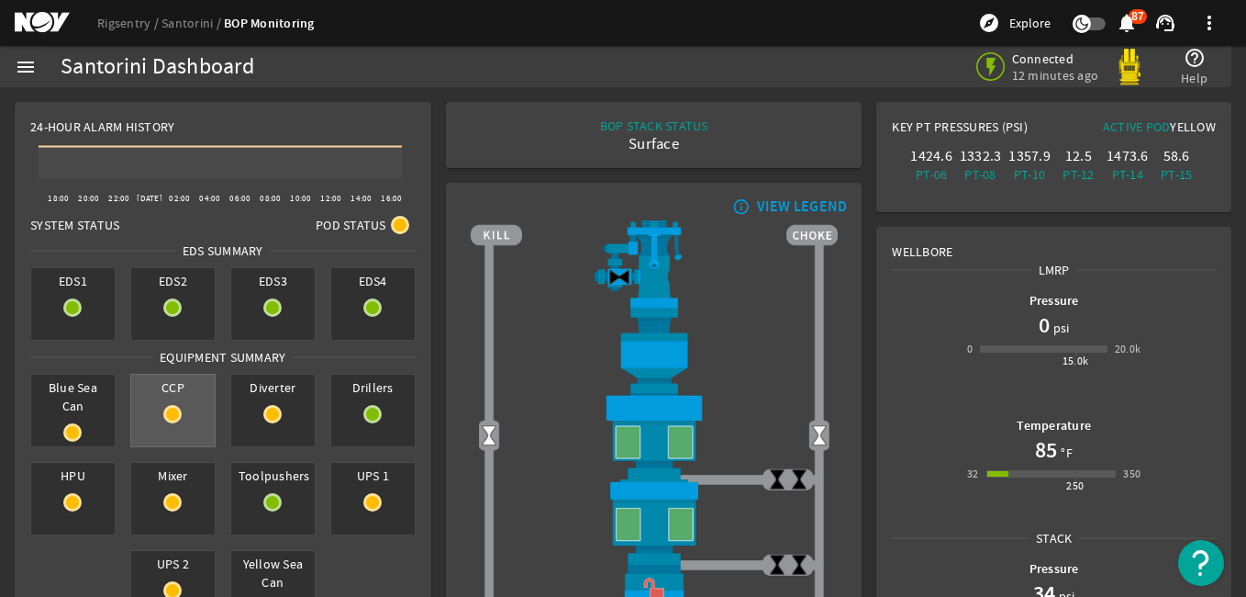
click at [163, 423] on div "CCP" at bounding box center [172, 410] width 85 height 73
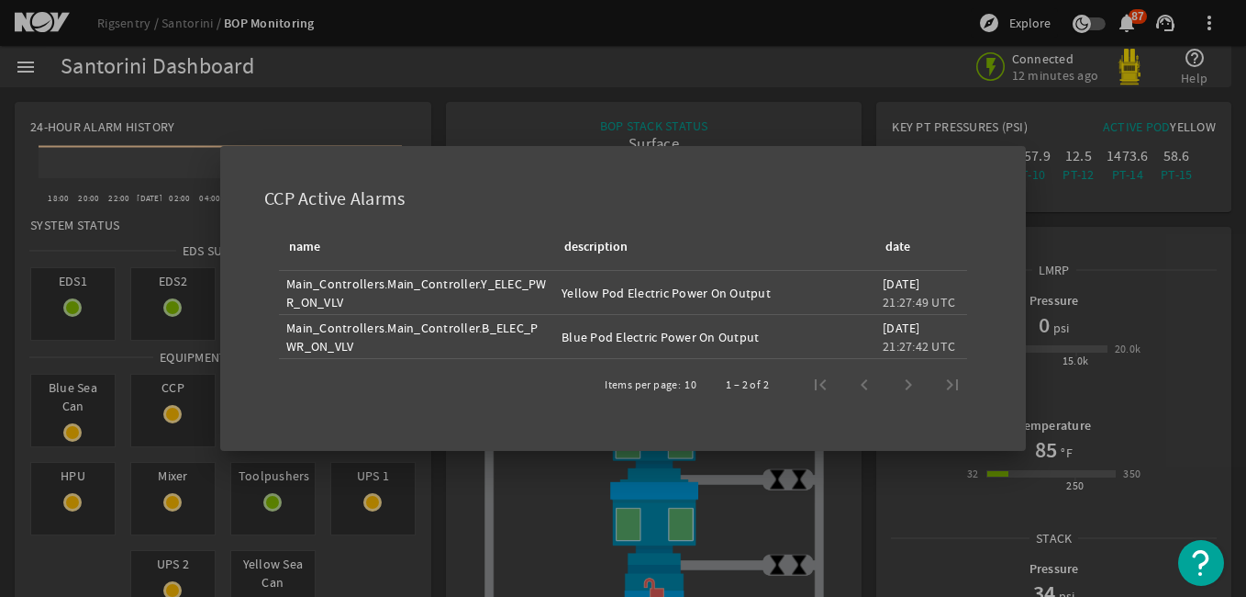
click at [455, 98] on div at bounding box center [623, 298] width 1246 height 597
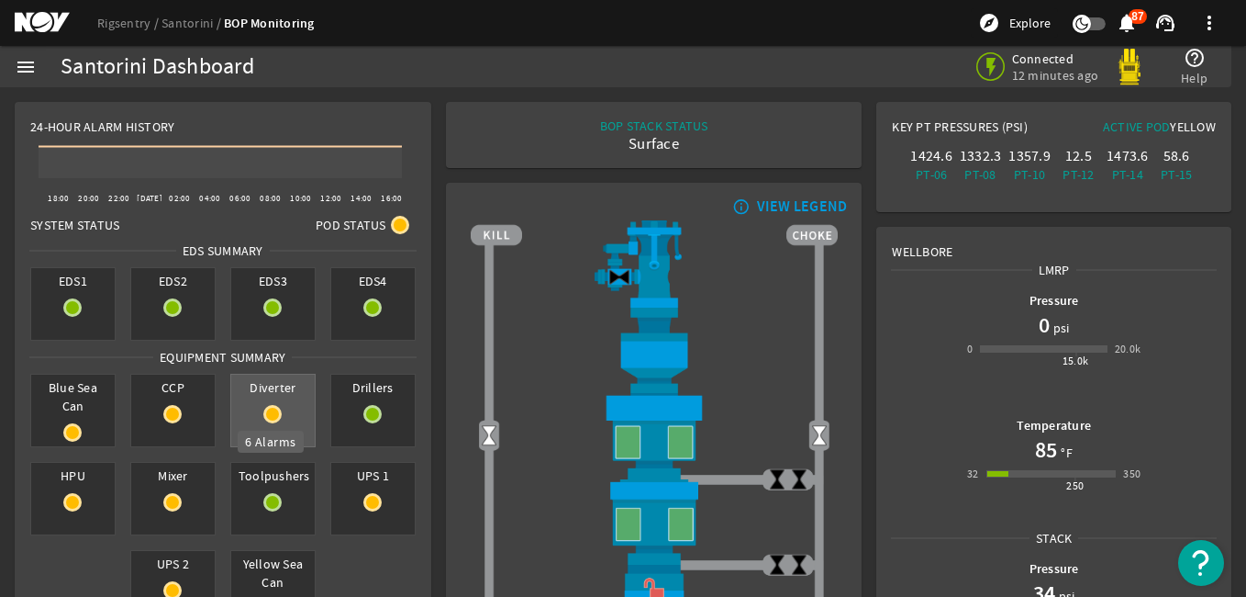
click at [270, 407] on mat-icon at bounding box center [272, 414] width 18 height 18
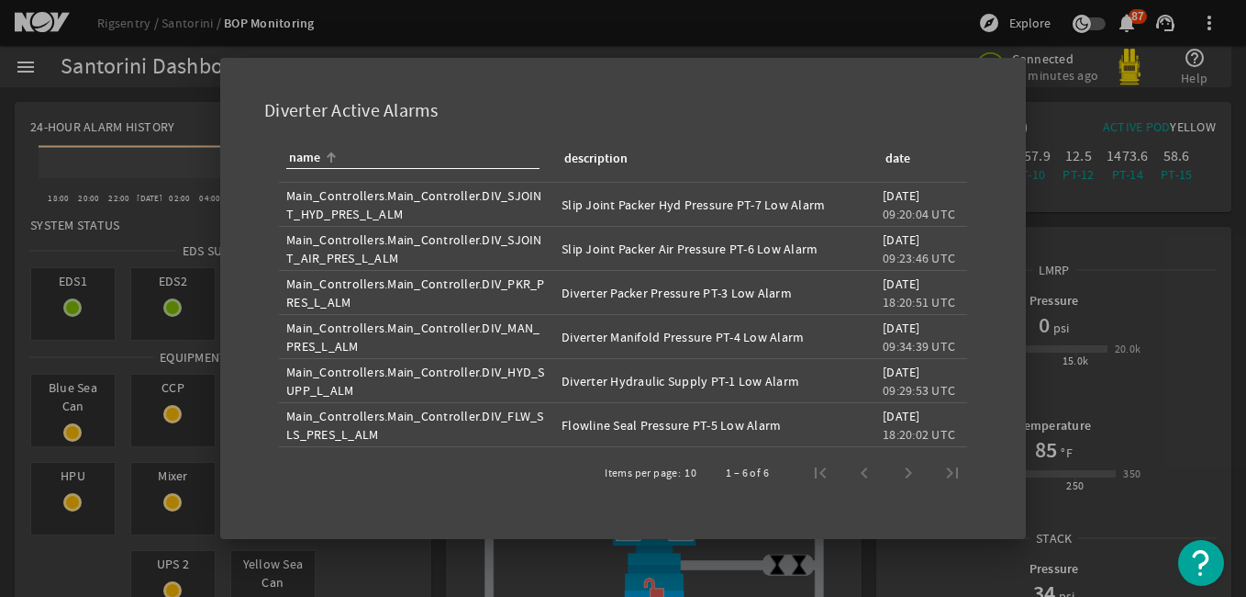
click at [461, 30] on div at bounding box center [623, 298] width 1246 height 597
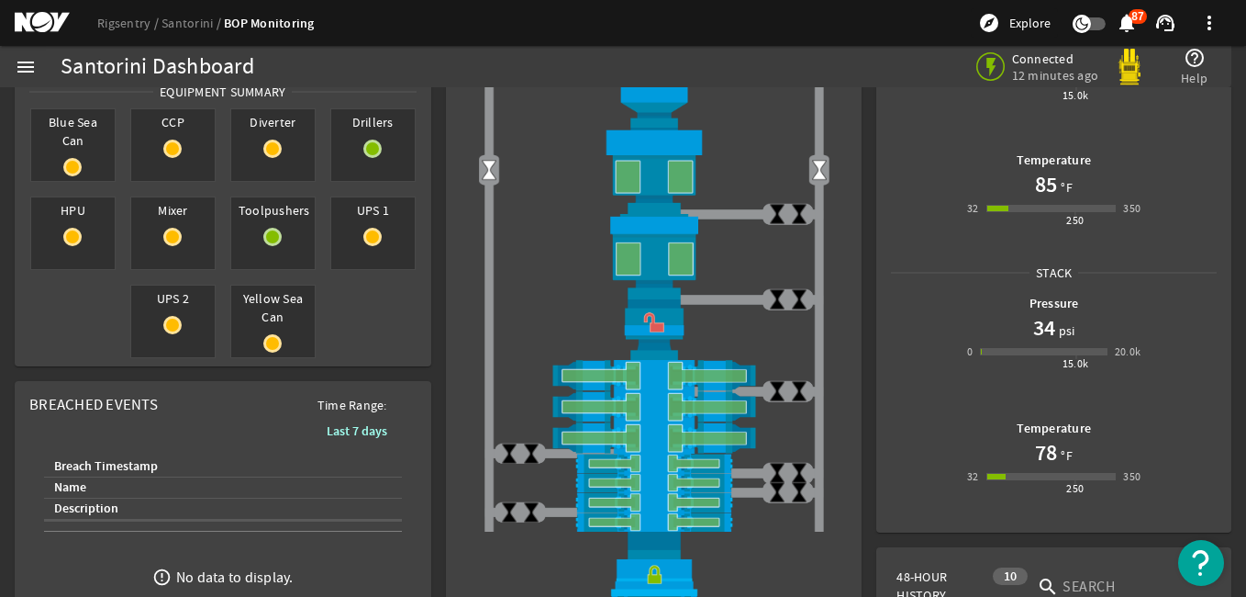
scroll to position [275, 0]
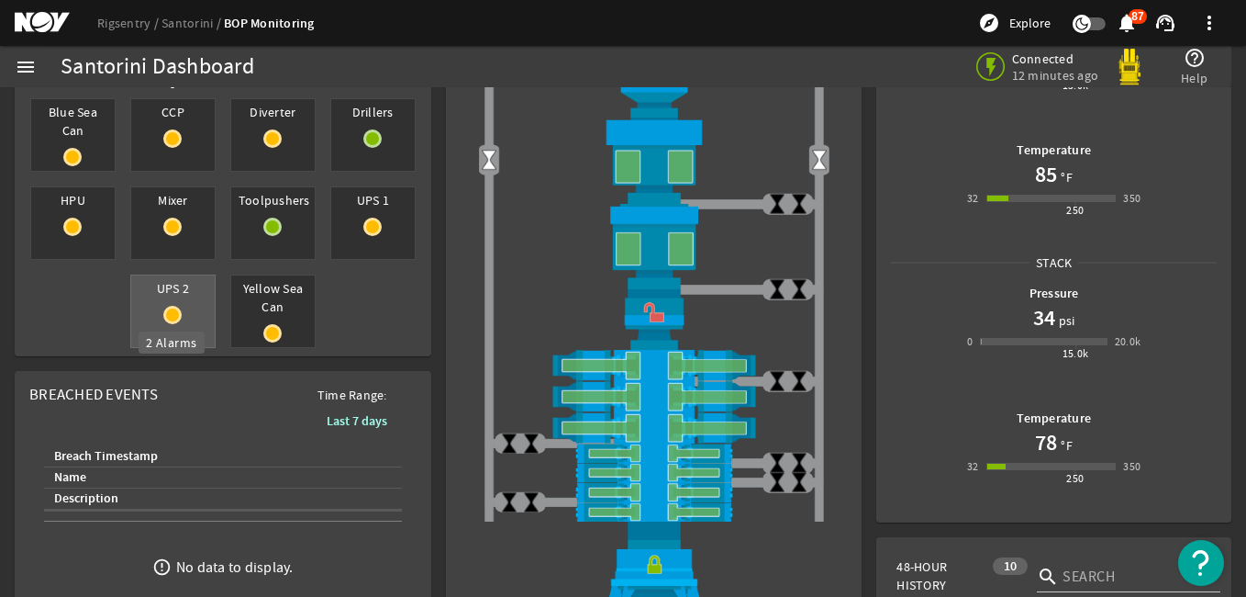
click at [175, 316] on mat-icon at bounding box center [172, 315] width 18 height 18
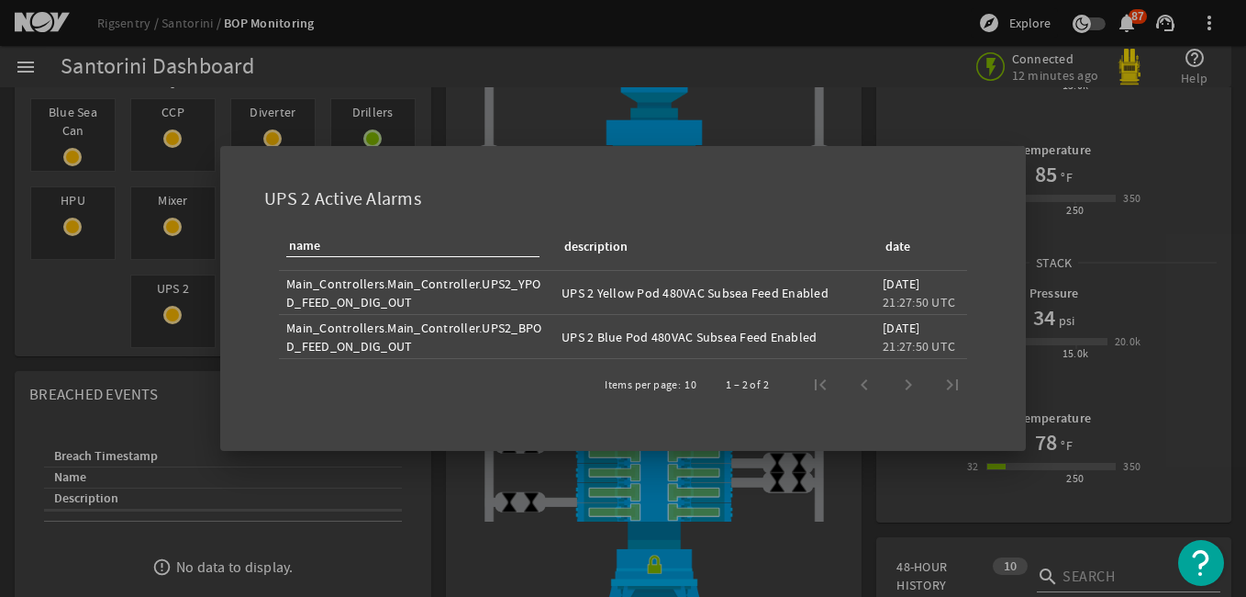
click at [491, 115] on div at bounding box center [623, 298] width 1246 height 597
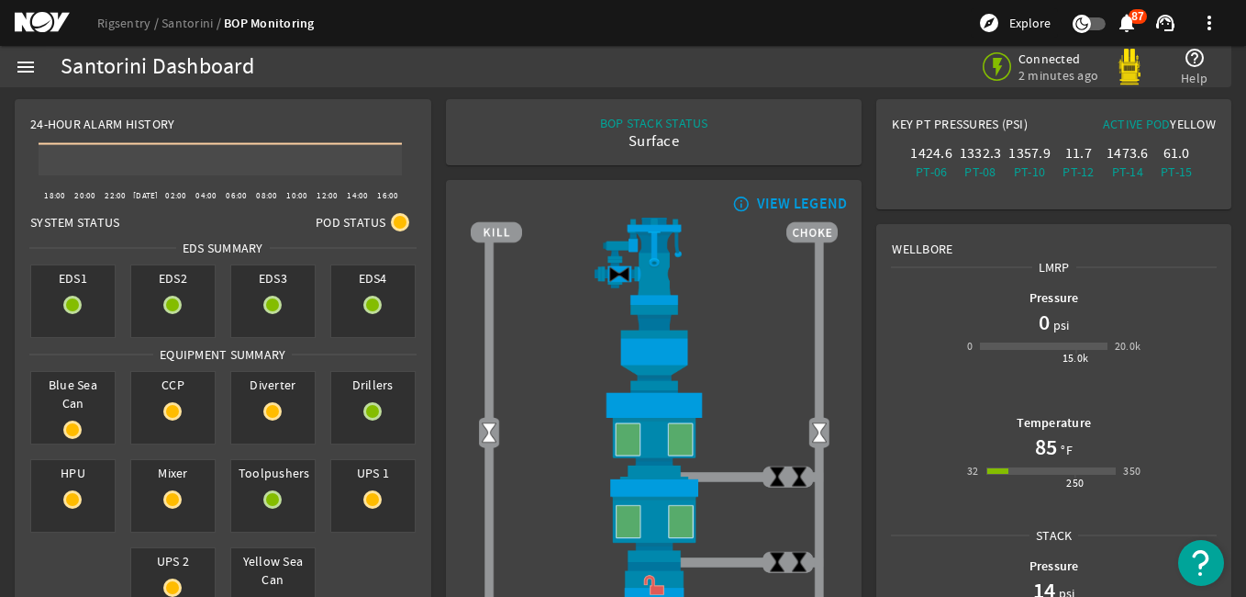
scroll to position [0, 0]
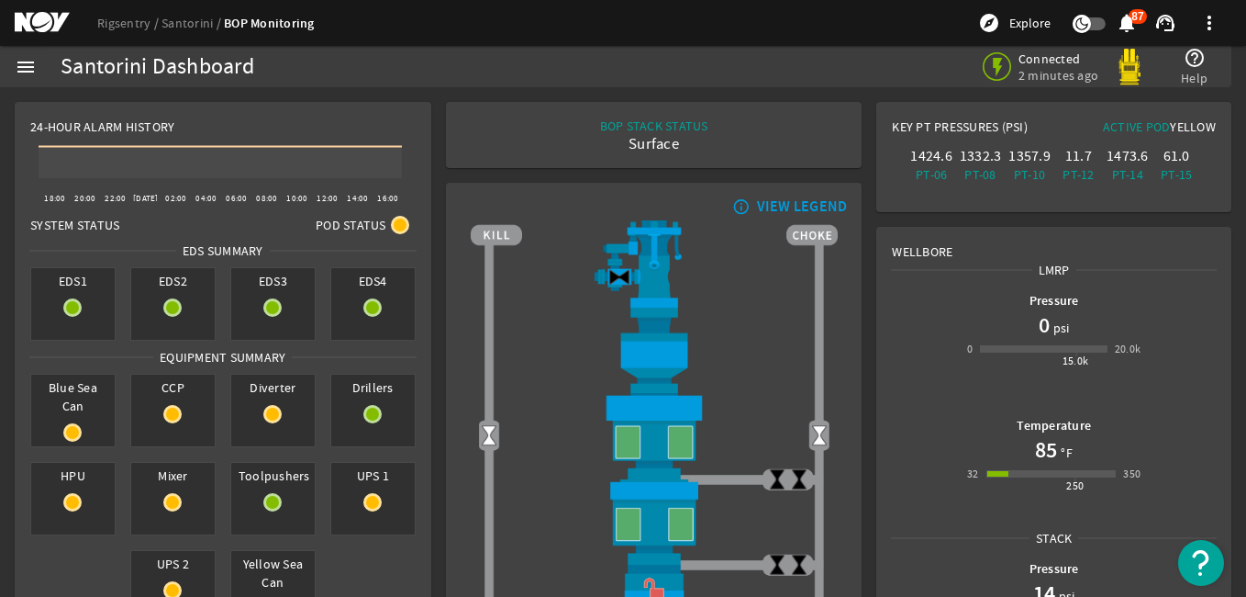
click at [31, 65] on mat-icon "menu" at bounding box center [26, 67] width 22 height 22
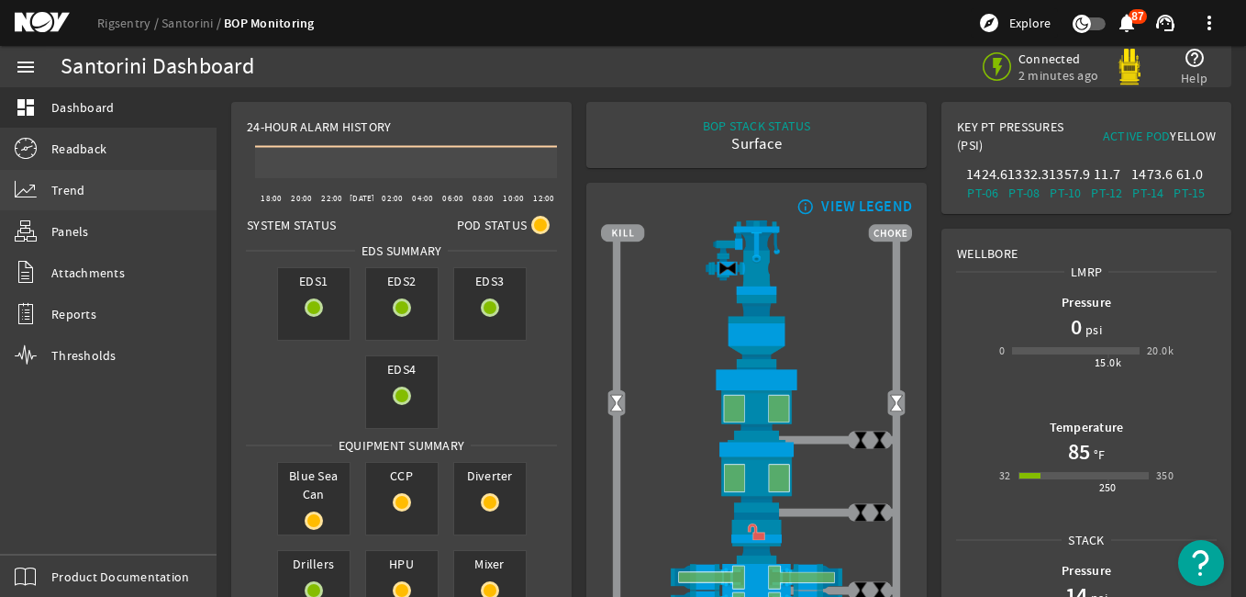
click at [91, 191] on link "Trend" at bounding box center [108, 190] width 217 height 40
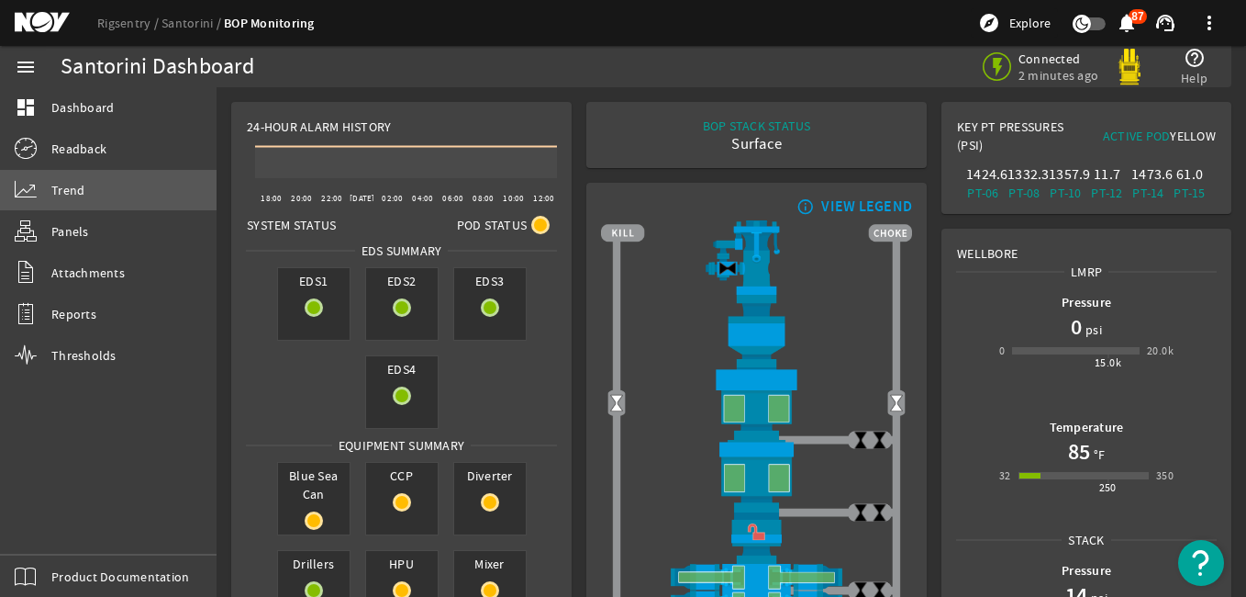
click at [45, 186] on link "Trend" at bounding box center [108, 190] width 217 height 40
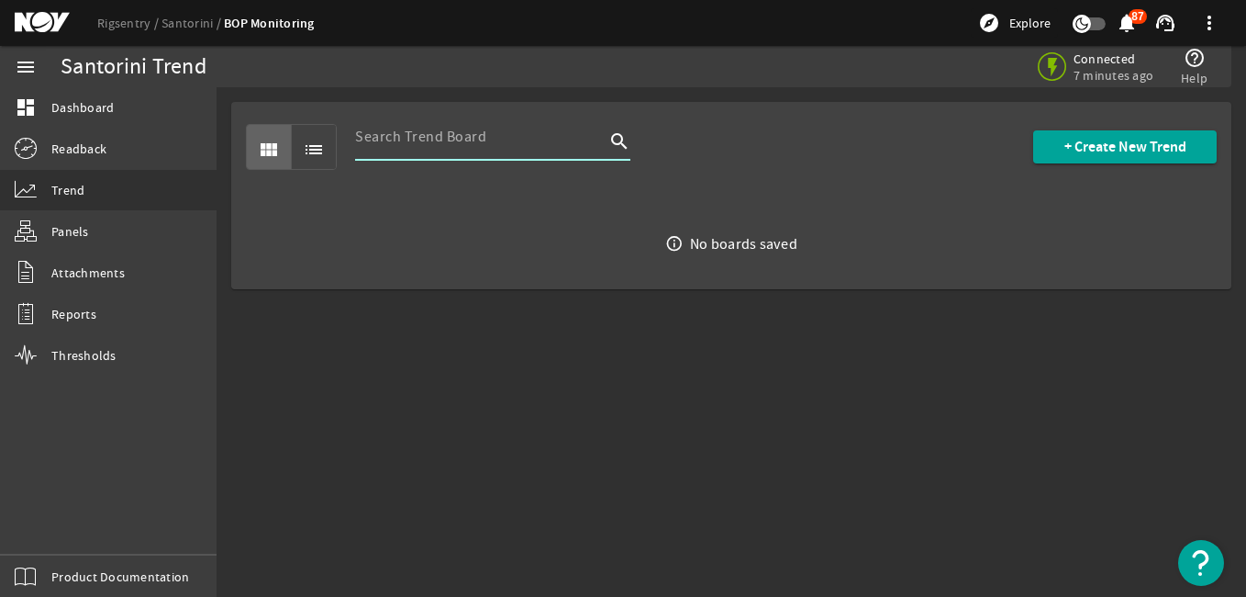
click at [399, 133] on input at bounding box center [480, 137] width 250 height 22
type input "pilot"
click at [619, 139] on icon "search" at bounding box center [619, 141] width 22 height 22
click at [609, 144] on icon "search" at bounding box center [619, 141] width 22 height 22
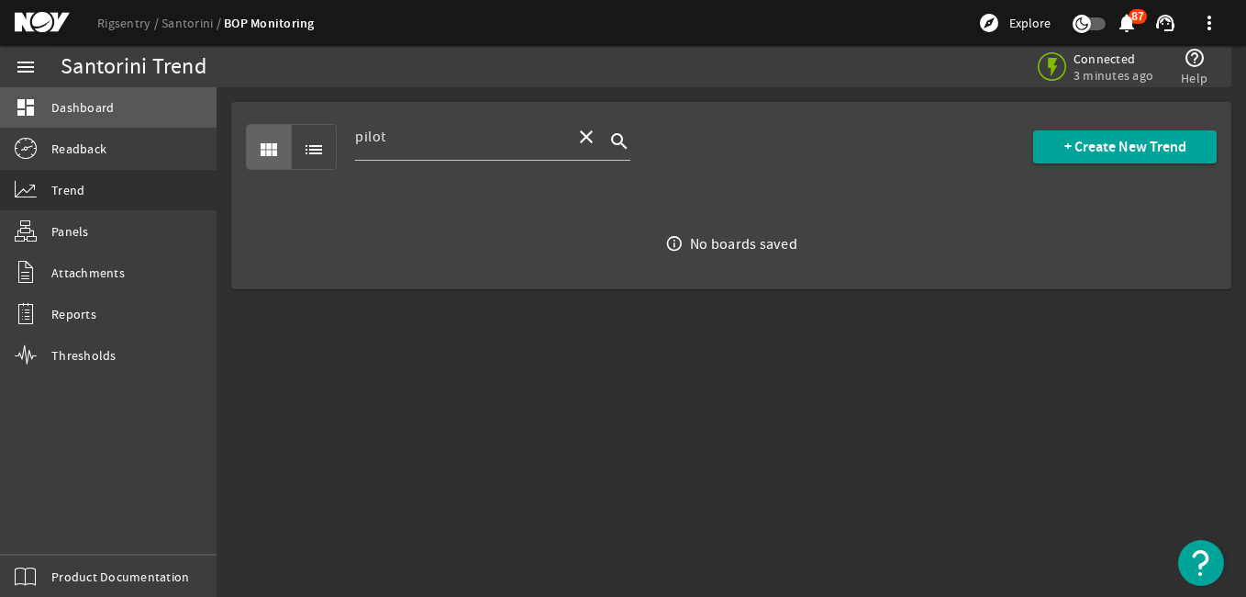
click at [65, 96] on link "dashboard Dashboard" at bounding box center [108, 107] width 217 height 40
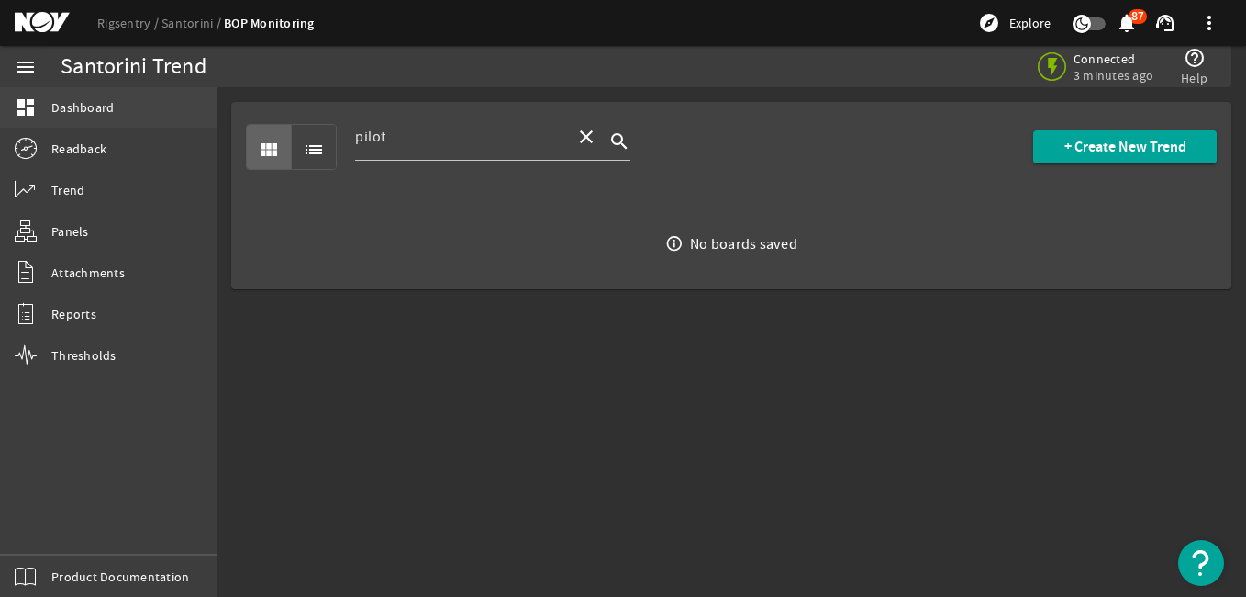
click at [65, 101] on span "Dashboard" at bounding box center [82, 107] width 62 height 18
